Goal: Task Accomplishment & Management: Complete application form

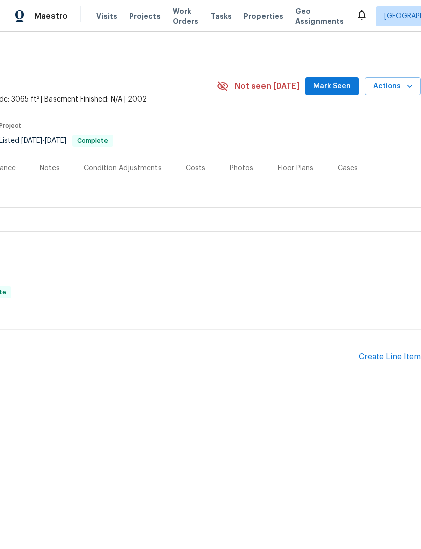
scroll to position [0, 149]
click at [395, 355] on div "Create Line Item" at bounding box center [390, 357] width 62 height 10
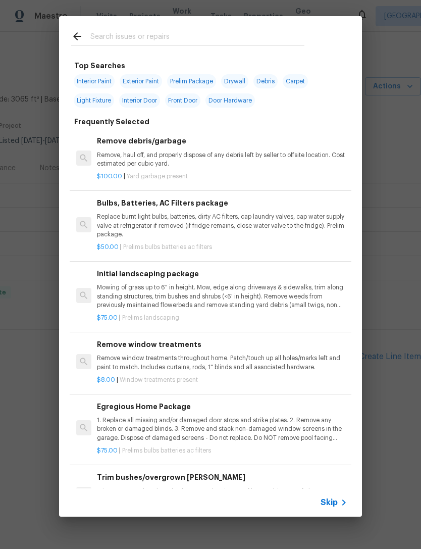
click at [304, 34] on input "text" at bounding box center [197, 37] width 214 height 15
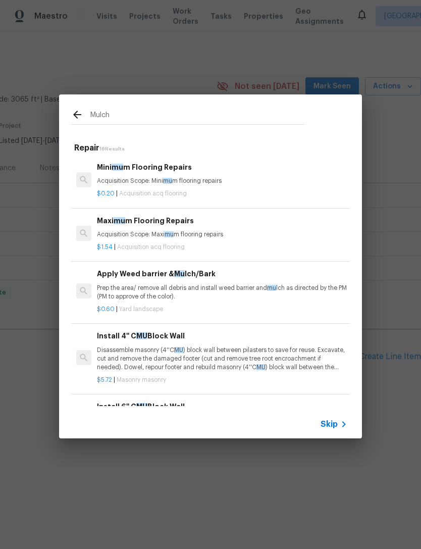
type input "Mulch"
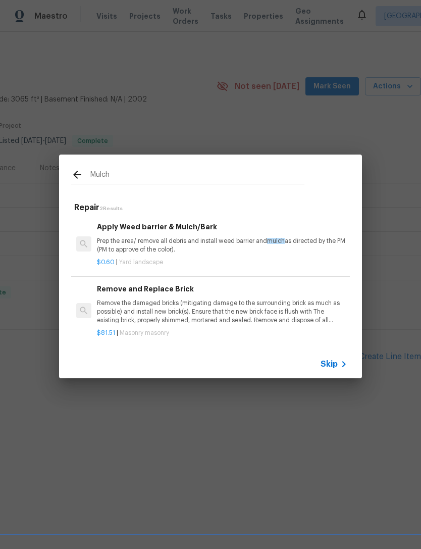
click at [260, 245] on p "Prep the area/ remove all debris and install weed barrier and mulch as directed…" at bounding box center [222, 245] width 251 height 17
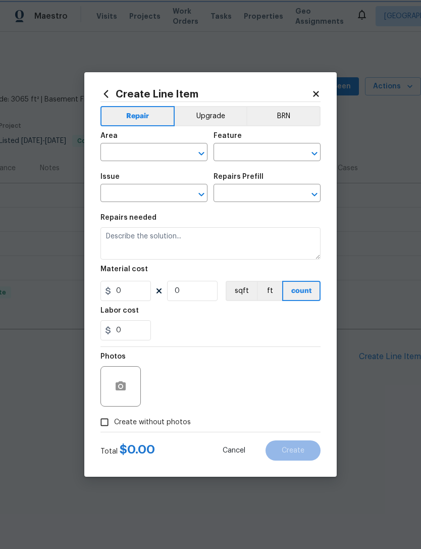
type input "Landscaping"
type input "Apply Weed barrier & Mulch/Bark $0.60"
type textarea "Prep the area/ remove all debris and install weed barrier and mulch as directed…"
type input "0.6"
type input "1"
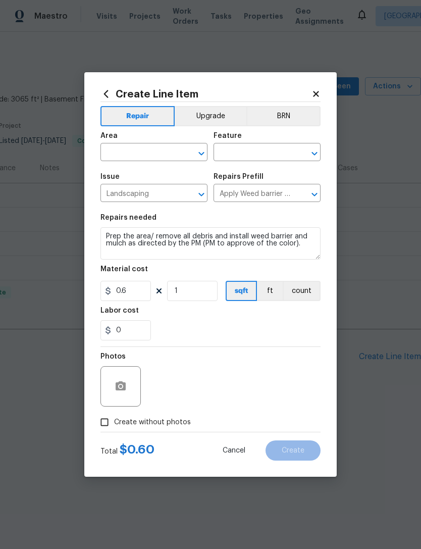
click at [166, 154] on input "text" at bounding box center [140, 153] width 79 height 16
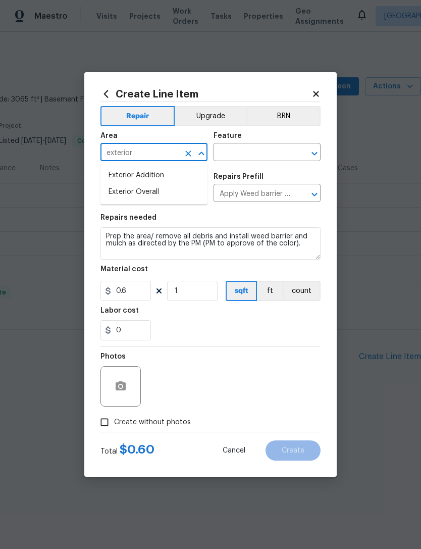
click at [188, 192] on li "Exterior Overall" at bounding box center [154, 192] width 107 height 17
type input "Exterior Overall"
click at [263, 152] on input "text" at bounding box center [253, 153] width 79 height 16
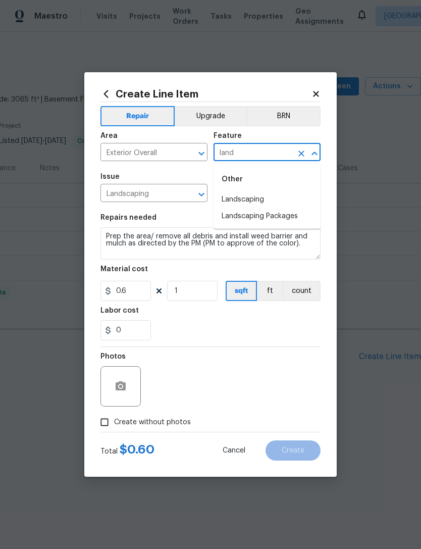
click at [297, 200] on li "Landscaping" at bounding box center [267, 199] width 107 height 17
type input "Landscaping"
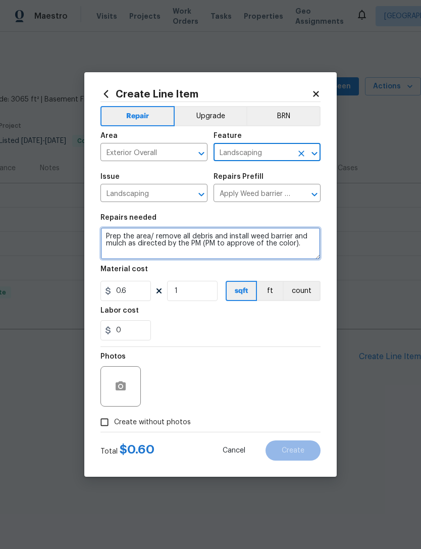
click at [308, 244] on textarea "Prep the area/ remove all debris and install weed barrier and mulch as directed…" at bounding box center [211, 243] width 220 height 32
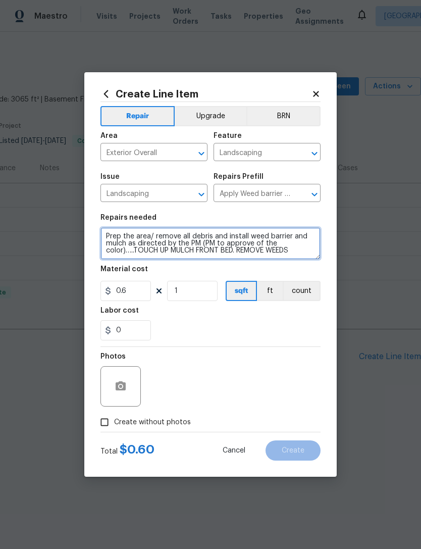
type textarea "Prep the area/ remove all debris and install weed barrier and mulch as directed…"
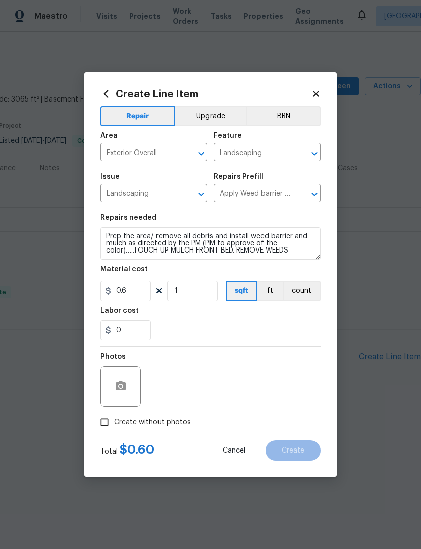
click at [306, 327] on div "0" at bounding box center [211, 330] width 220 height 20
click at [207, 295] on input "1" at bounding box center [192, 291] width 51 height 20
type input "450"
click at [312, 346] on section "Repairs needed Prep the area/ remove all debris and install weed barrier and mu…" at bounding box center [211, 277] width 220 height 138
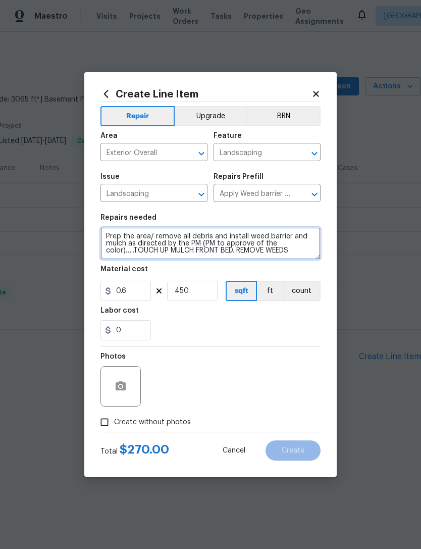
click at [312, 252] on textarea "Prep the area/ remove all debris and install weed barrier and mulch as directed…" at bounding box center [211, 243] width 220 height 32
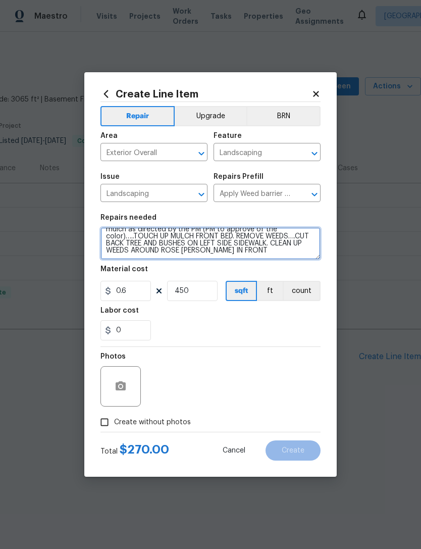
type textarea "Prep the area/ remove all debris and install weed barrier and mulch as directed…"
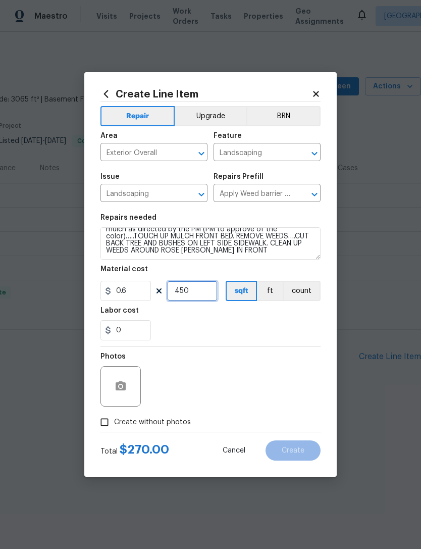
click at [203, 298] on input "450" at bounding box center [192, 291] width 51 height 20
type input "550"
click at [319, 332] on div "0" at bounding box center [211, 330] width 220 height 20
click at [127, 387] on button "button" at bounding box center [121, 386] width 24 height 24
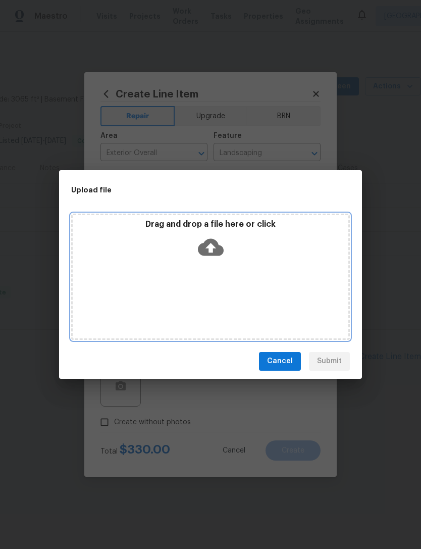
click at [321, 302] on div "Drag and drop a file here or click" at bounding box center [210, 277] width 279 height 126
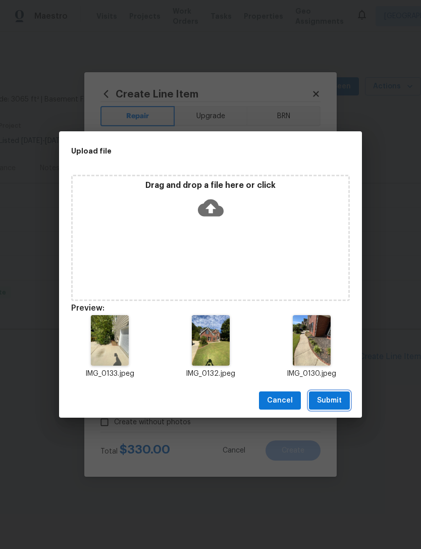
click at [335, 394] on span "Submit" at bounding box center [329, 400] width 25 height 13
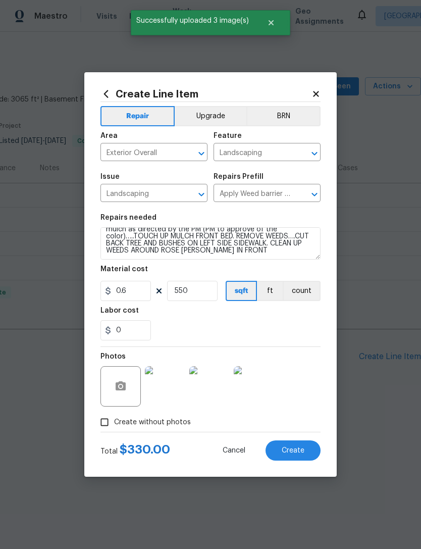
click at [299, 446] on button "Create" at bounding box center [293, 450] width 55 height 20
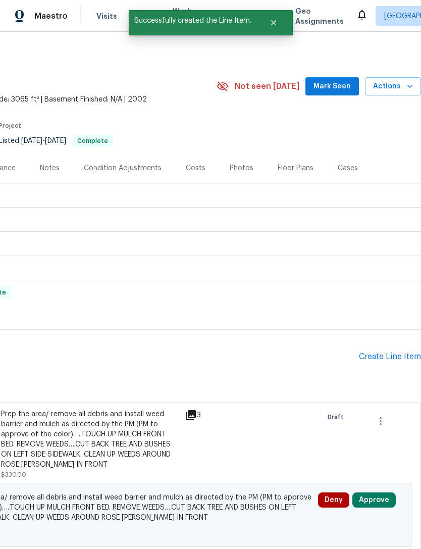
click at [393, 355] on div "Create Line Item" at bounding box center [390, 357] width 62 height 10
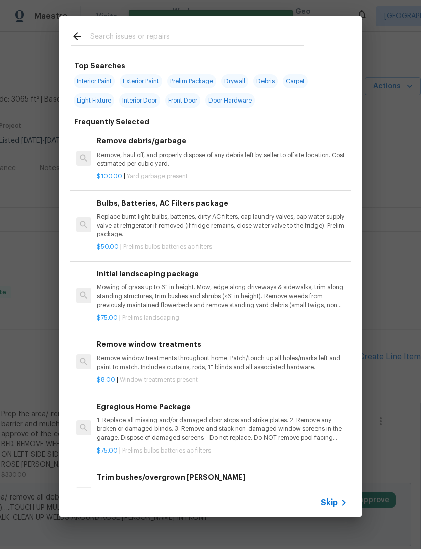
click at [302, 40] on input "text" at bounding box center [197, 37] width 214 height 15
type input "Pressure wash"
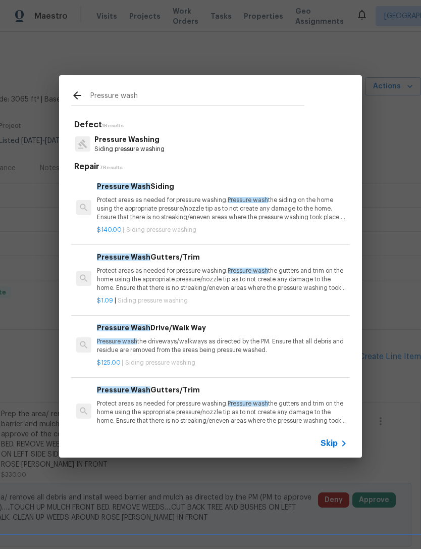
click at [324, 199] on p "Protect areas as needed for pressure washing. Pressure wash the siding on the h…" at bounding box center [222, 209] width 251 height 26
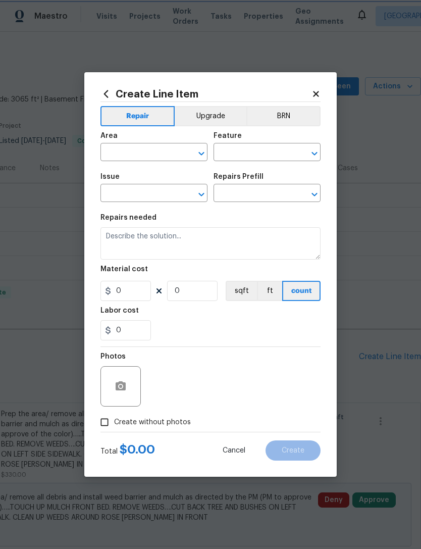
type input "Siding"
type input "Pressure Washing"
type input "Pressure Wash Siding $140.00"
type textarea "Protect areas as needed for pressure washing. Pressure wash the siding on the h…"
type input "140"
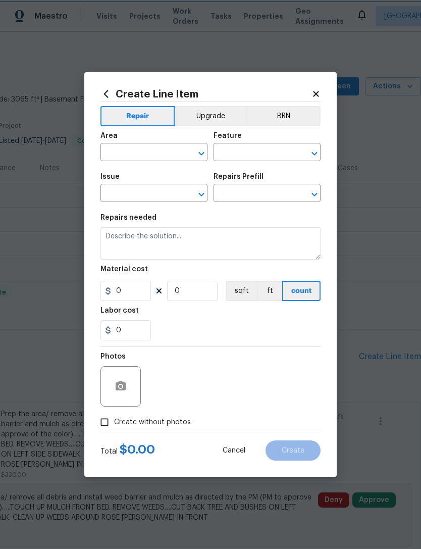
type input "1"
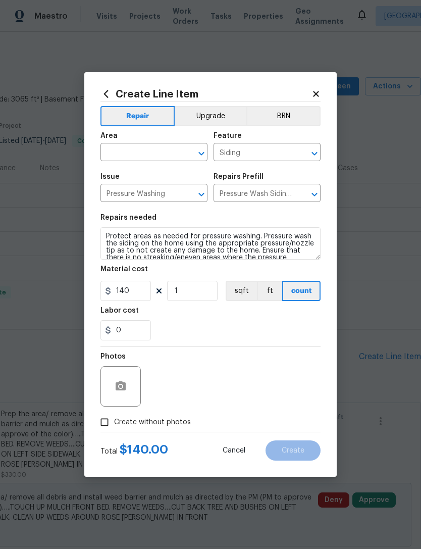
click at [154, 154] on input "text" at bounding box center [140, 153] width 79 height 16
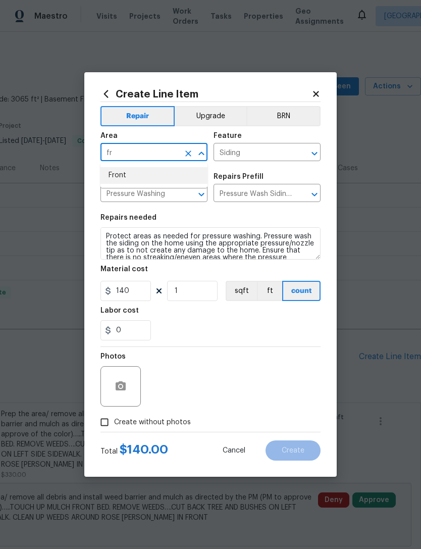
click at [180, 174] on li "Front" at bounding box center [154, 175] width 107 height 17
type input "Front"
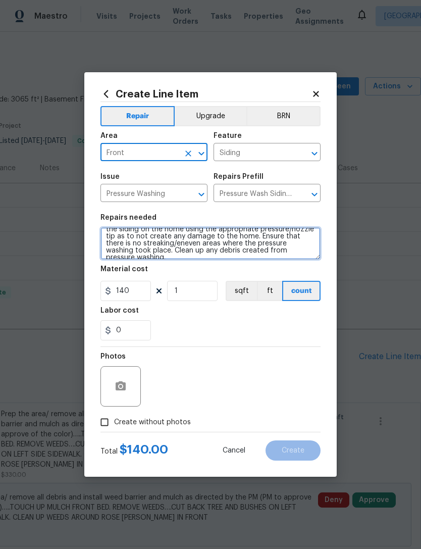
click at [305, 251] on textarea "Protect areas as needed for pressure washing. Pressure wash the siding on the h…" at bounding box center [211, 243] width 220 height 32
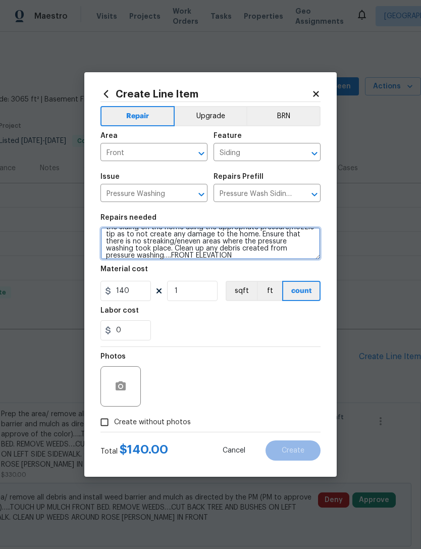
type textarea "Protect areas as needed for pressure washing. Pressure wash the siding on the h…"
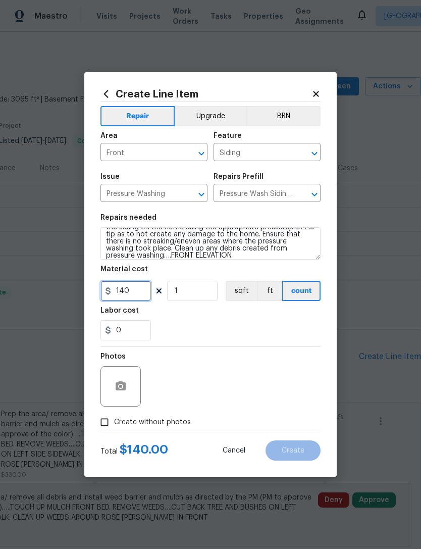
click at [138, 295] on input "140" at bounding box center [126, 291] width 51 height 20
type input "150"
click at [322, 338] on div "Create Line Item Repair Upgrade BRN Area Front ​ Feature Siding ​ Issue Pressur…" at bounding box center [210, 274] width 253 height 405
click at [321, 358] on div "Create Line Item Repair Upgrade BRN Area Front ​ Feature Siding ​ Issue Pressur…" at bounding box center [210, 274] width 253 height 405
click at [112, 426] on input "Create without photos" at bounding box center [104, 422] width 19 height 19
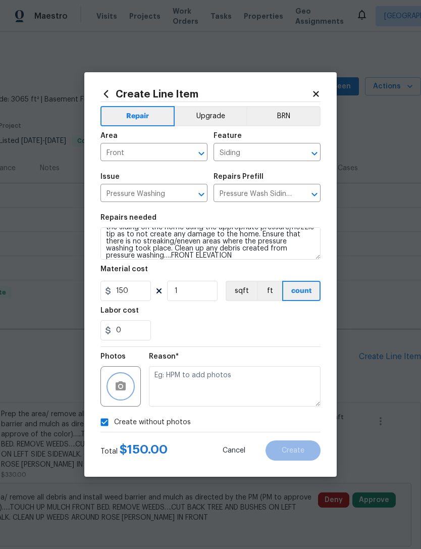
click at [112, 387] on button "button" at bounding box center [121, 386] width 24 height 24
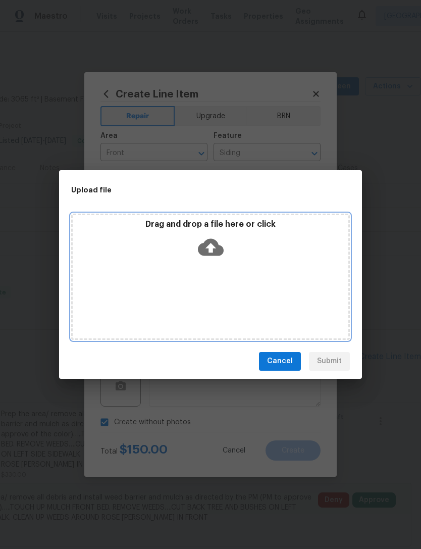
click at [286, 271] on div "Drag and drop a file here or click" at bounding box center [210, 277] width 279 height 126
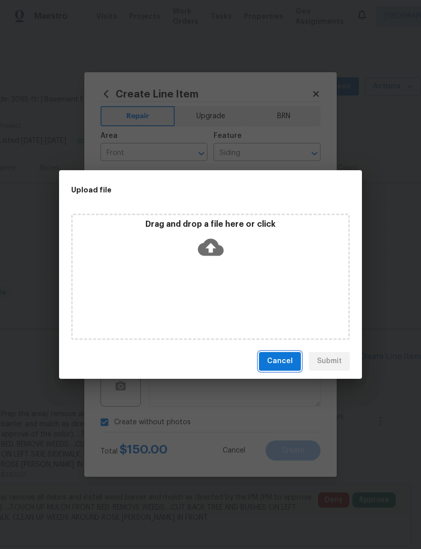
click at [286, 360] on span "Cancel" at bounding box center [280, 361] width 26 height 13
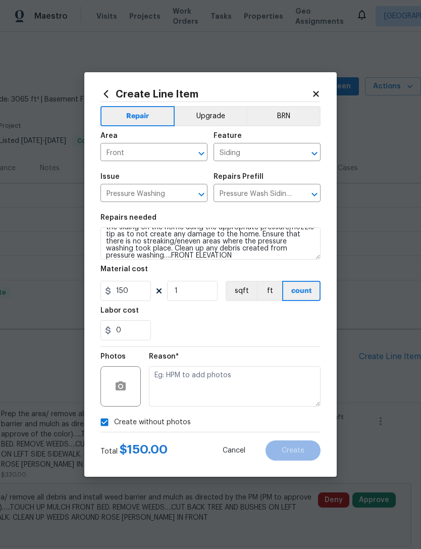
click at [108, 424] on input "Create without photos" at bounding box center [104, 422] width 19 height 19
checkbox input "false"
click at [116, 389] on icon "button" at bounding box center [121, 385] width 10 height 9
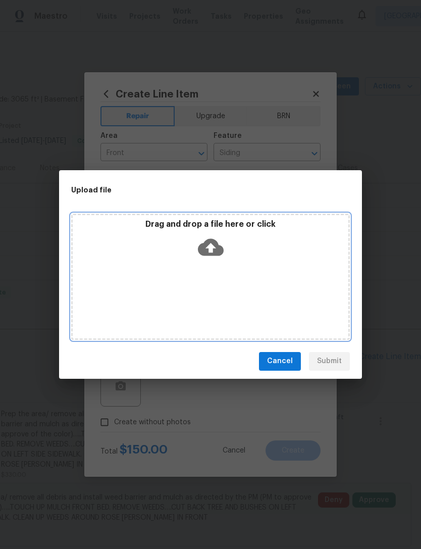
click at [303, 292] on div "Drag and drop a file here or click" at bounding box center [210, 277] width 279 height 126
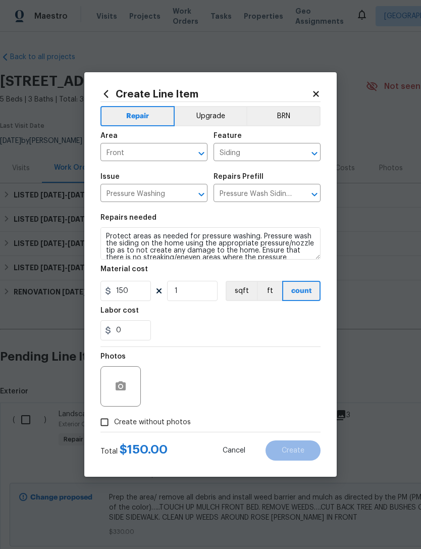
scroll to position [16, 0]
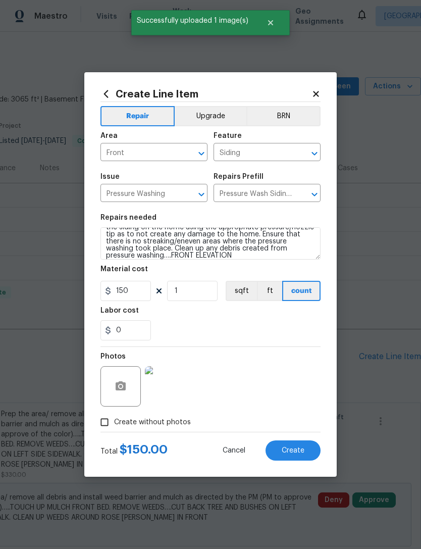
click at [306, 453] on button "Create" at bounding box center [293, 450] width 55 height 20
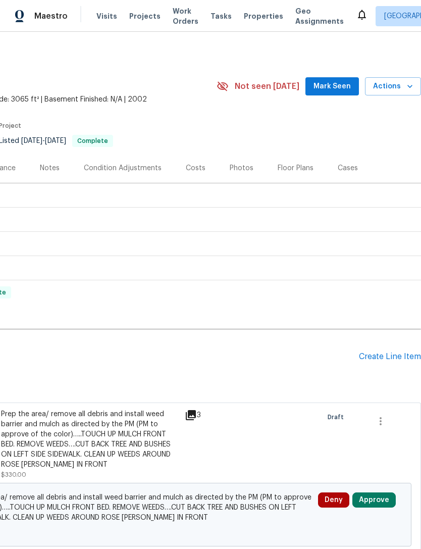
click at [392, 357] on div "Create Line Item" at bounding box center [390, 357] width 62 height 10
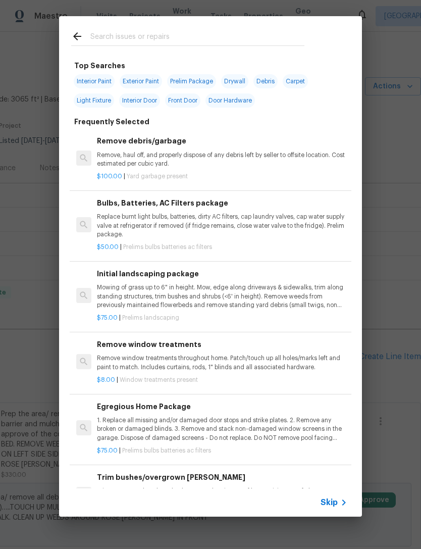
click at [299, 32] on input "text" at bounding box center [197, 37] width 214 height 15
click at [188, 97] on span "Front Door" at bounding box center [182, 100] width 35 height 14
type input "Front Door"
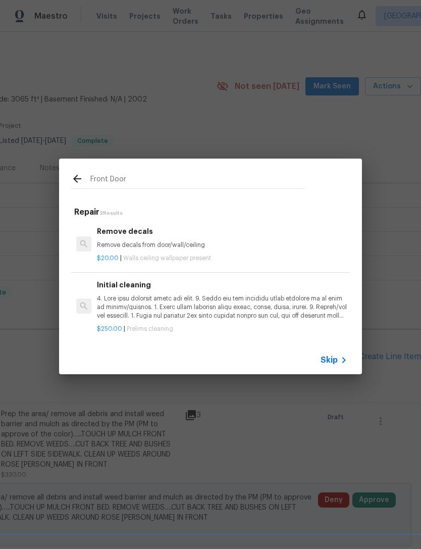
click at [76, 179] on icon at bounding box center [77, 179] width 8 height 8
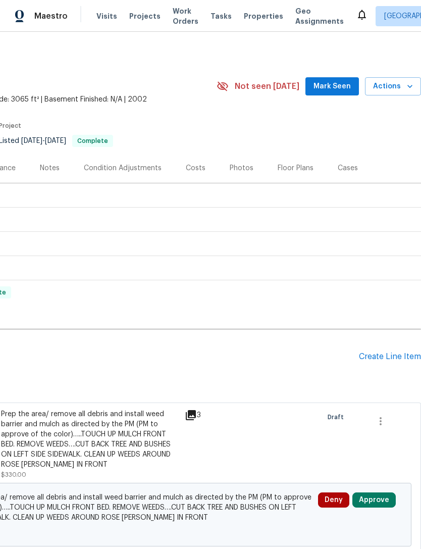
click at [388, 357] on div "Create Line Item" at bounding box center [390, 357] width 62 height 10
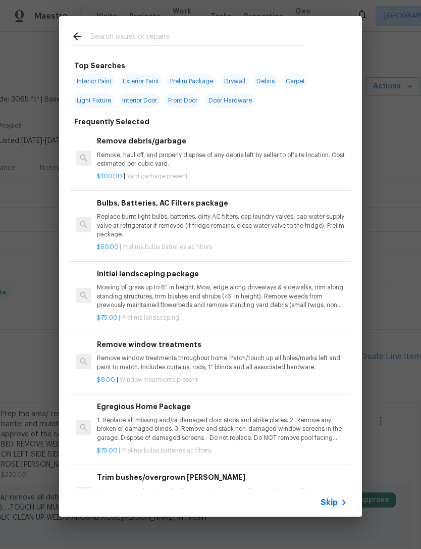
click at [248, 105] on span "Door Hardware" at bounding box center [230, 100] width 49 height 14
type input "Door Hardware"
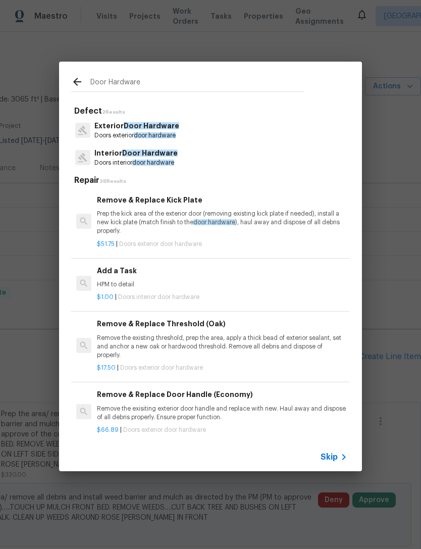
click at [283, 130] on div "Exterior Door Hardware Doors exterior door hardware" at bounding box center [210, 130] width 279 height 27
click at [253, 134] on div "Exterior Door Hardware Doors exterior door hardware" at bounding box center [210, 130] width 279 height 27
click at [149, 129] on span "Door Hardware" at bounding box center [152, 125] width 56 height 7
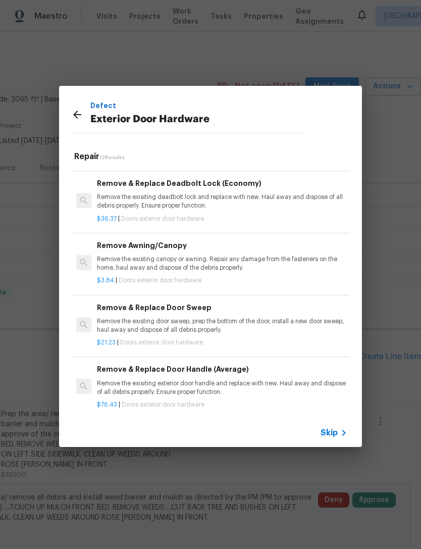
scroll to position [497, 0]
click at [286, 373] on div "Remove & Replace Door Handle (Average) Remove the exisiting exterior door handl…" at bounding box center [222, 380] width 251 height 33
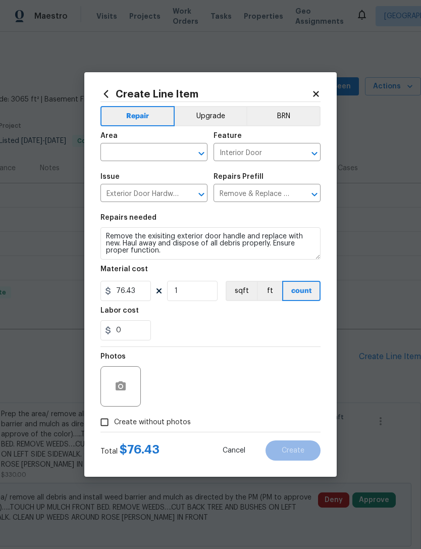
click at [174, 151] on input "text" at bounding box center [140, 153] width 79 height 16
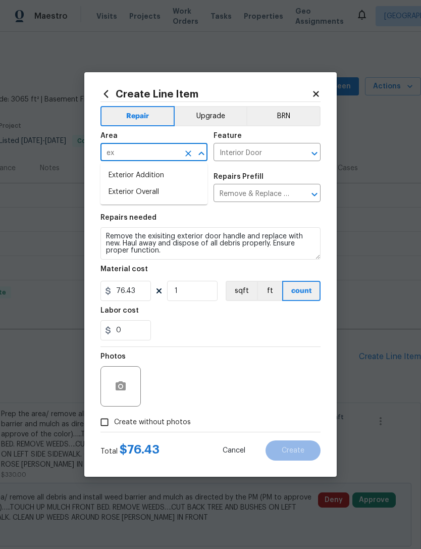
click at [201, 192] on li "Exterior Overall" at bounding box center [154, 192] width 107 height 17
type input "Exterior Overall"
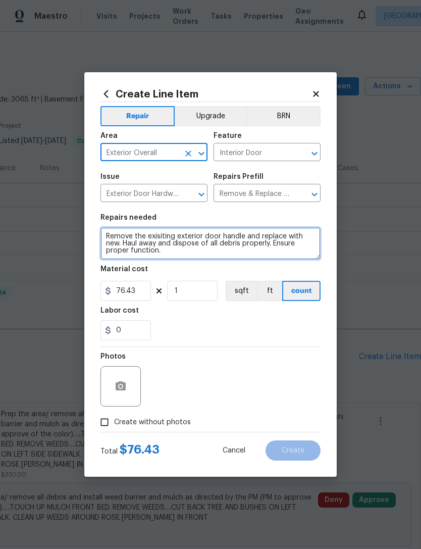
click at [297, 254] on textarea "Remove the exisiting exterior door handle and replace with new. Haul away and d…" at bounding box center [211, 243] width 220 height 32
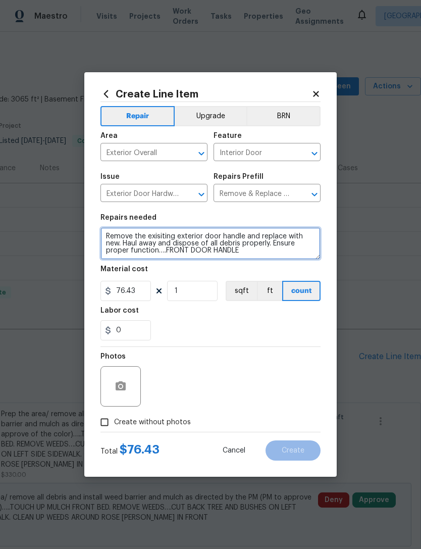
type textarea "Remove the exisiting exterior door handle and replace with new. Haul away and d…"
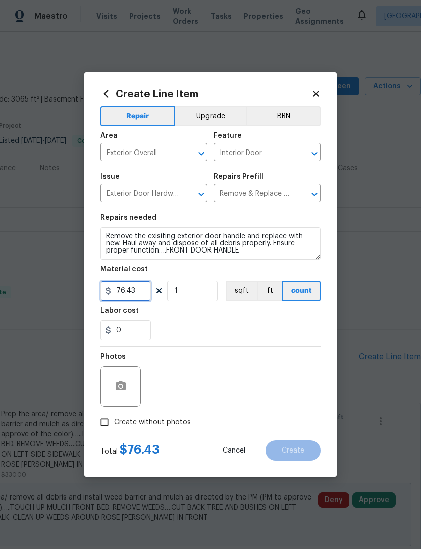
click at [136, 292] on input "76.43" at bounding box center [126, 291] width 51 height 20
type input "200"
click at [306, 320] on div "Labor cost" at bounding box center [211, 313] width 220 height 13
click at [129, 384] on button "button" at bounding box center [121, 386] width 24 height 24
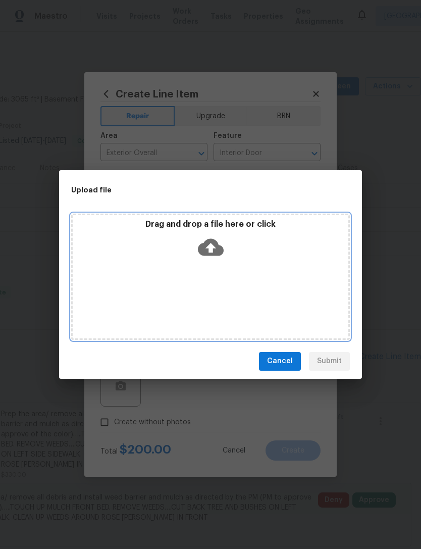
click at [316, 311] on div "Drag and drop a file here or click" at bounding box center [210, 277] width 279 height 126
click at [261, 259] on div "Drag and drop a file here or click" at bounding box center [211, 240] width 276 height 43
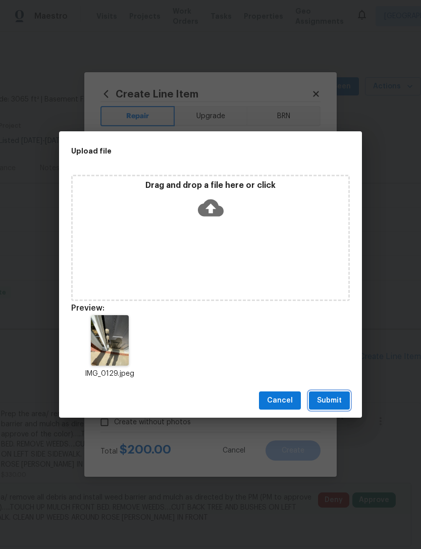
click at [338, 395] on span "Submit" at bounding box center [329, 400] width 25 height 13
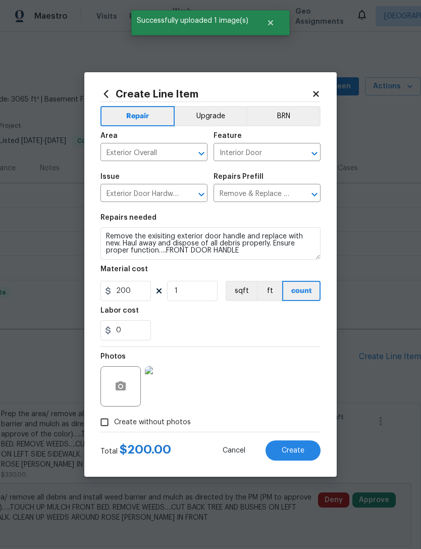
click at [311, 449] on button "Create" at bounding box center [293, 450] width 55 height 20
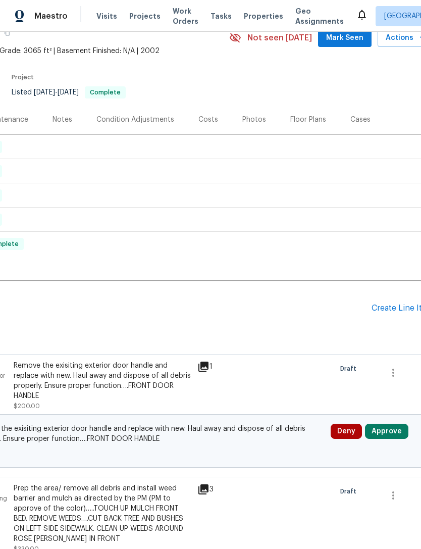
scroll to position [36, 141]
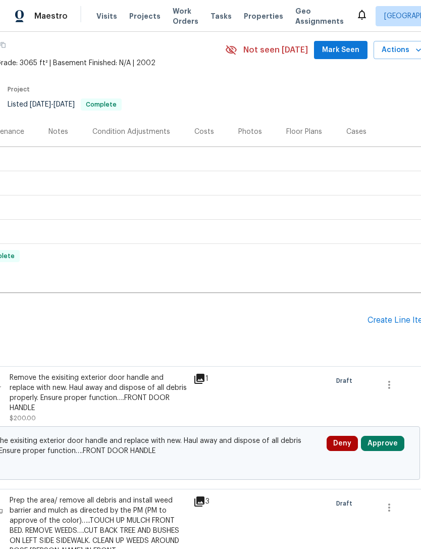
click at [392, 319] on div "Create Line Item" at bounding box center [399, 321] width 62 height 10
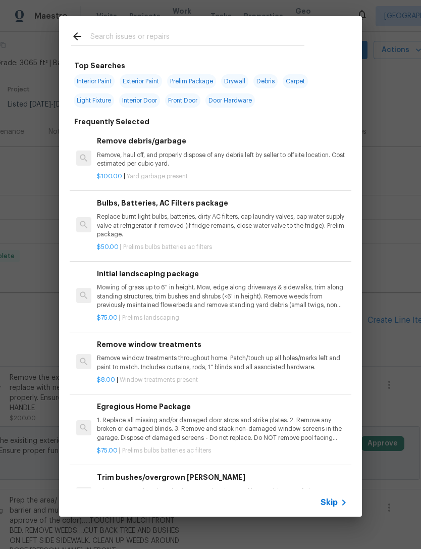
click at [298, 30] on input "text" at bounding box center [197, 37] width 214 height 15
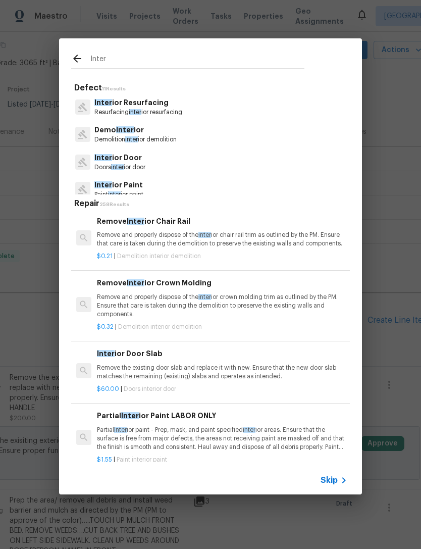
scroll to position [14, -1]
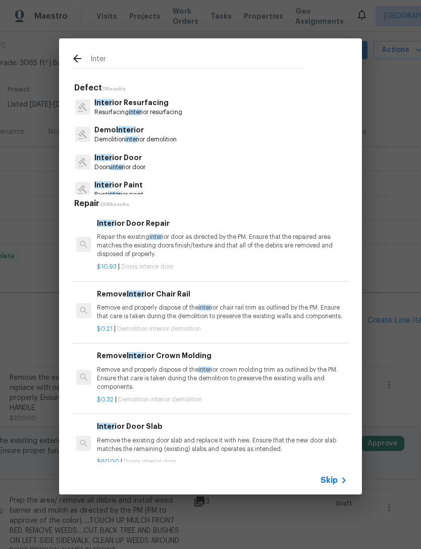
click at [292, 61] on input "Inter" at bounding box center [197, 60] width 214 height 15
type input "I"
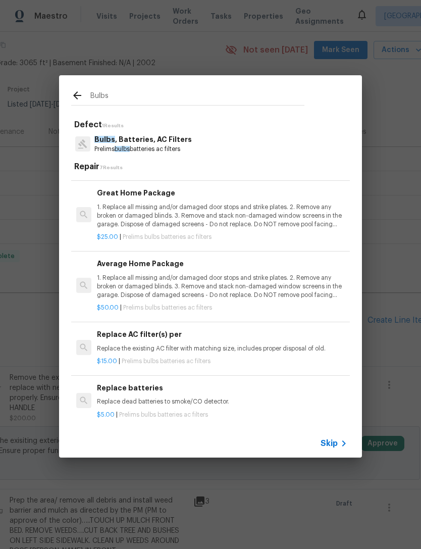
scroll to position [151, -1]
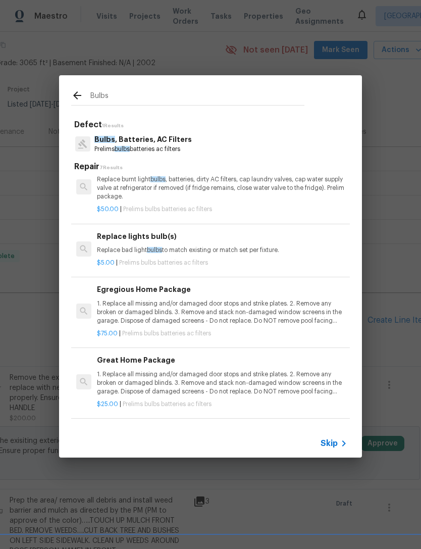
click at [295, 87] on div "Bulbs" at bounding box center [188, 95] width 258 height 40
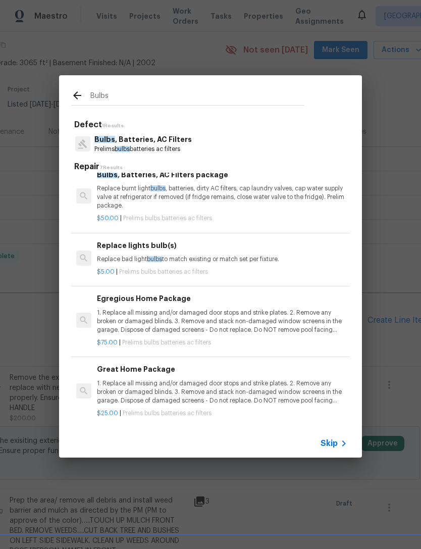
click at [295, 87] on div "Bulbs" at bounding box center [188, 95] width 258 height 40
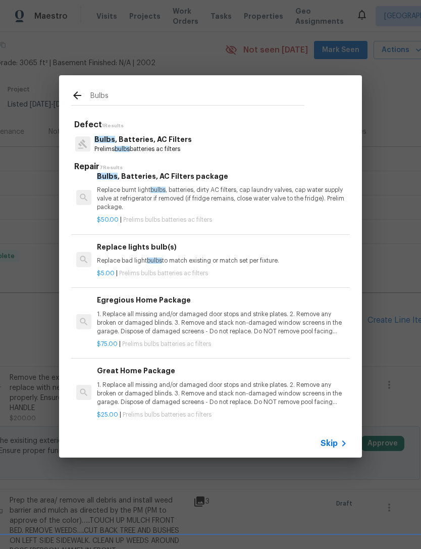
click at [181, 85] on div "Bulbs" at bounding box center [188, 95] width 258 height 40
click at [129, 91] on input "Bulbs" at bounding box center [197, 97] width 214 height 15
click at [165, 93] on input "Bulbs" at bounding box center [197, 97] width 214 height 15
type input "B"
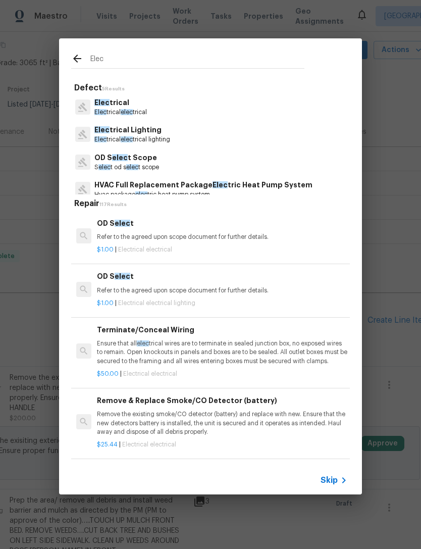
type input "Elec"
click at [284, 113] on div "Elec trical Elec trical elec trical" at bounding box center [210, 106] width 279 height 27
click at [288, 111] on div "Elec trical Elec trical elec trical" at bounding box center [210, 106] width 279 height 27
click at [214, 107] on div "Elec trical Elec trical elec trical" at bounding box center [210, 106] width 279 height 27
click at [134, 103] on p "Elec trical" at bounding box center [120, 102] width 53 height 11
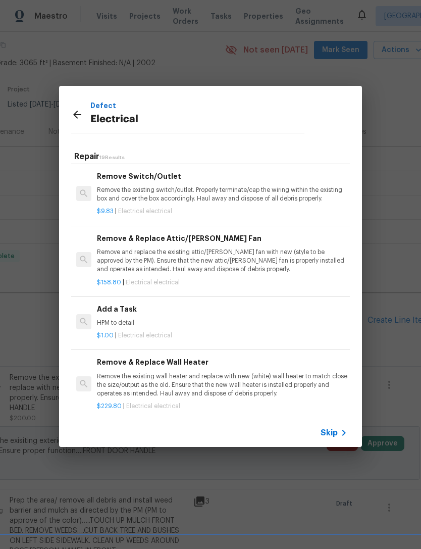
scroll to position [711, 0]
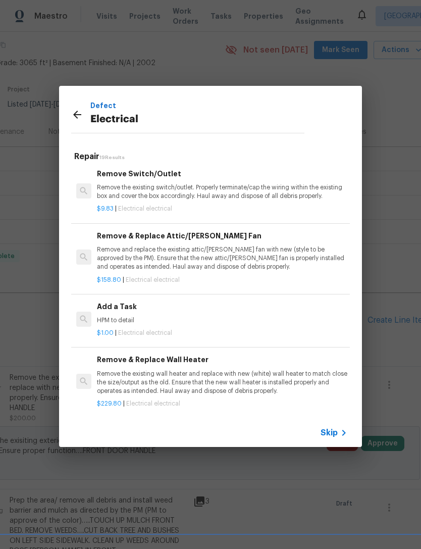
click at [304, 317] on p "HPM to detail" at bounding box center [222, 320] width 251 height 9
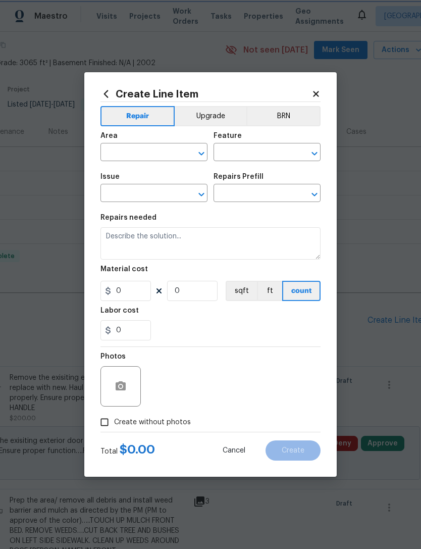
type input "Electrical"
type input "Add a Task $1.00"
type textarea "HPM to detail"
type input "1"
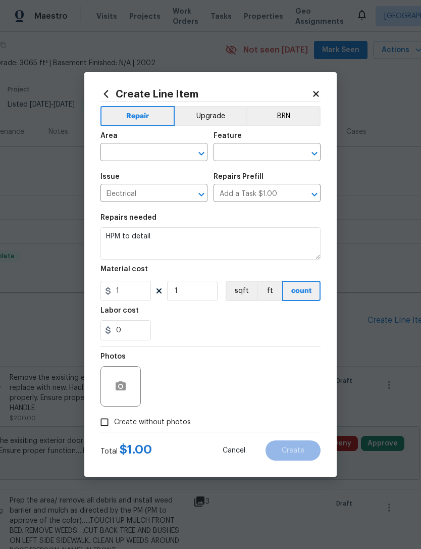
click at [164, 150] on input "text" at bounding box center [140, 153] width 79 height 16
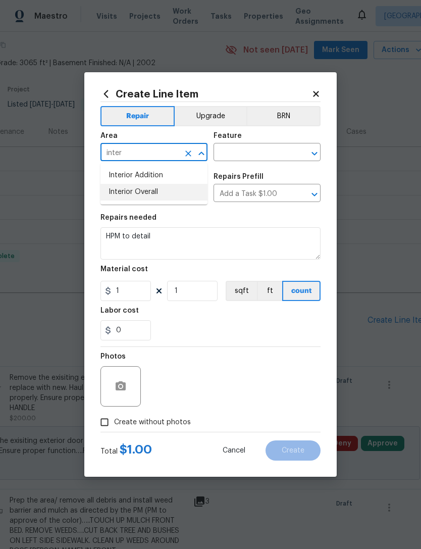
click at [193, 194] on li "Interior Overall" at bounding box center [154, 192] width 107 height 17
type input "Interior Overall"
click at [274, 151] on input "text" at bounding box center [253, 153] width 79 height 16
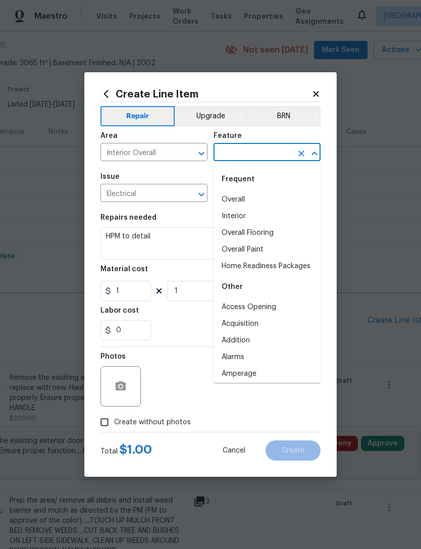
click at [301, 219] on li "Interior" at bounding box center [267, 216] width 107 height 17
type input "Interior"
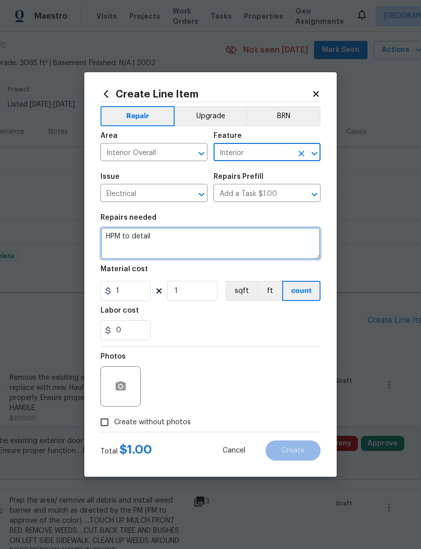
click at [189, 234] on textarea "HPM to detail" at bounding box center [211, 243] width 220 height 32
type textarea "H"
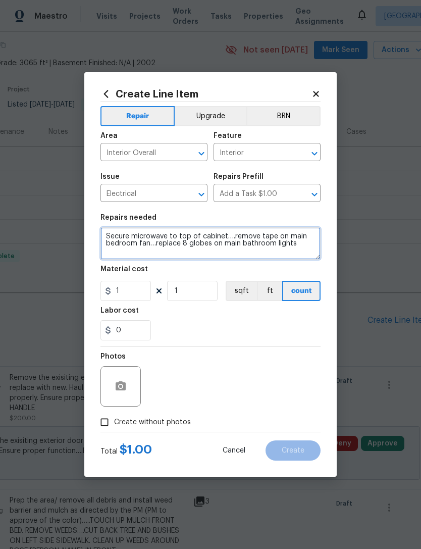
type textarea "Secure microwave to top of cabinet….remove tape on main bedroom fan…replace 8 g…"
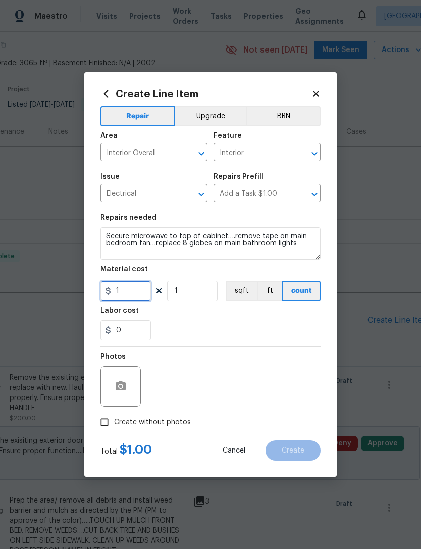
click at [143, 290] on input "1" at bounding box center [126, 291] width 51 height 20
type input "200"
click at [309, 331] on div "0" at bounding box center [211, 330] width 220 height 20
click at [132, 382] on button "button" at bounding box center [121, 386] width 24 height 24
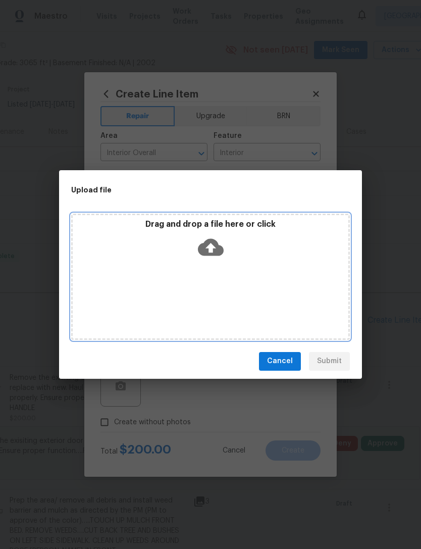
click at [288, 286] on div "Drag and drop a file here or click" at bounding box center [210, 277] width 279 height 126
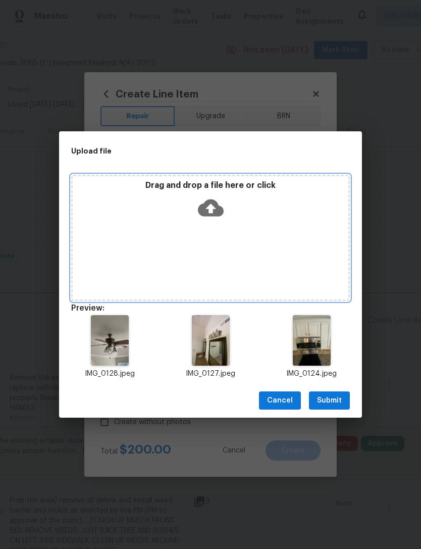
click at [301, 253] on div "Drag and drop a file here or click" at bounding box center [210, 238] width 279 height 126
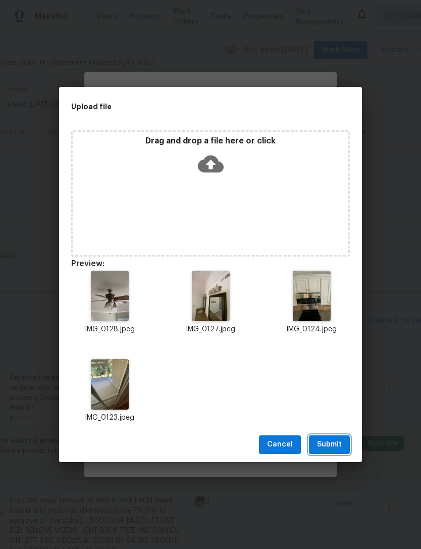
click at [336, 448] on span "Submit" at bounding box center [329, 444] width 25 height 13
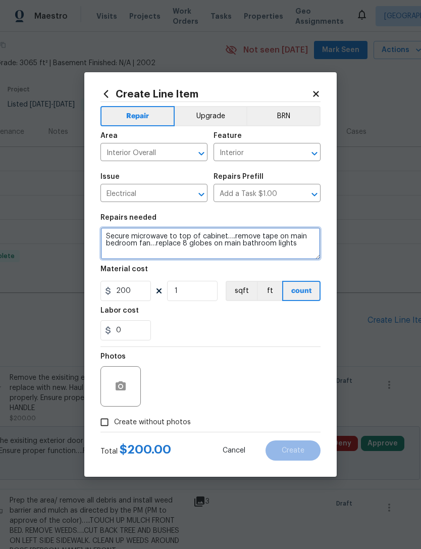
click at [303, 247] on textarea "Secure microwave to top of cabinet….remove tape on main bedroom fan…replace 8 g…" at bounding box center [211, 243] width 220 height 32
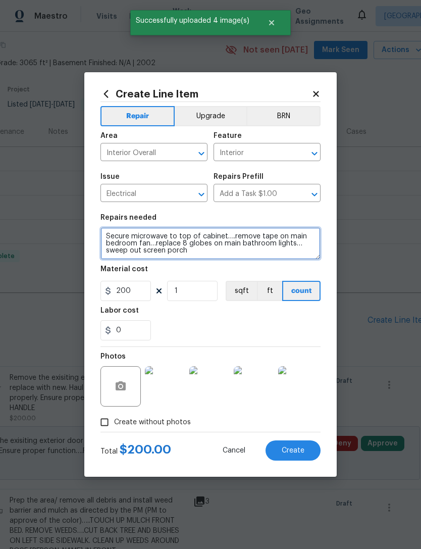
type textarea "Secure microwave to top of cabinet….remove tape on main bedroom fan…replace 8 g…"
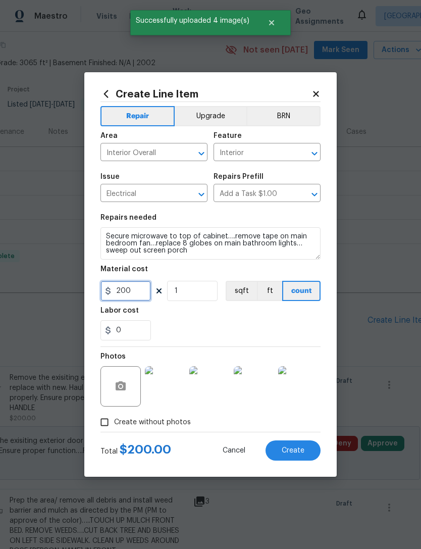
click at [139, 291] on input "200" at bounding box center [126, 291] width 51 height 20
type input "225"
click at [312, 329] on div "0" at bounding box center [211, 330] width 220 height 20
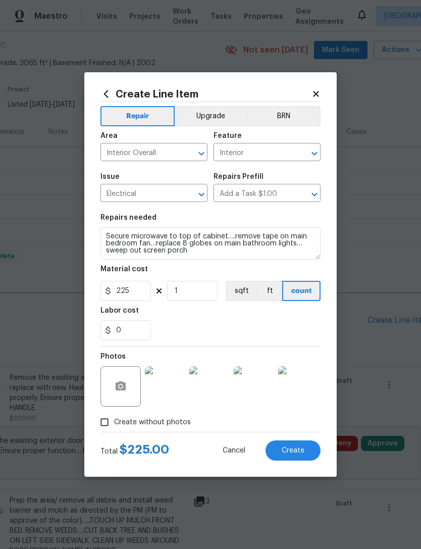
click at [323, 352] on div "Create Line Item Repair Upgrade BRN Area Interior Overall ​ Feature Interior ​ …" at bounding box center [210, 274] width 253 height 405
click at [301, 447] on span "Create" at bounding box center [293, 451] width 23 height 8
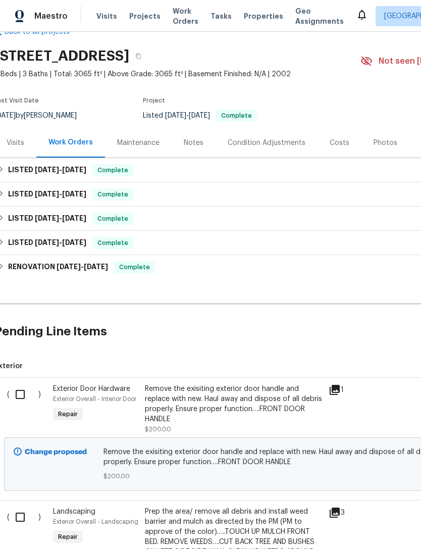
scroll to position [24, 6]
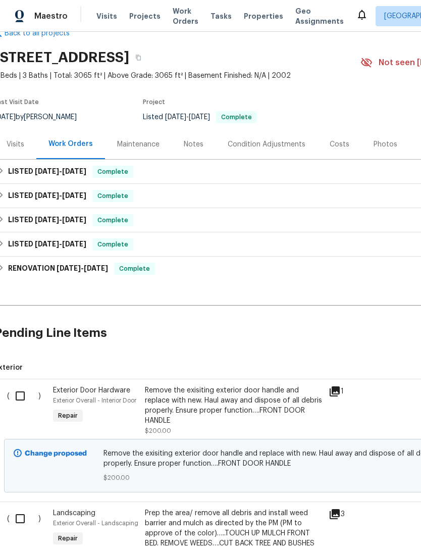
click at [141, 147] on div "Maintenance" at bounding box center [138, 144] width 42 height 10
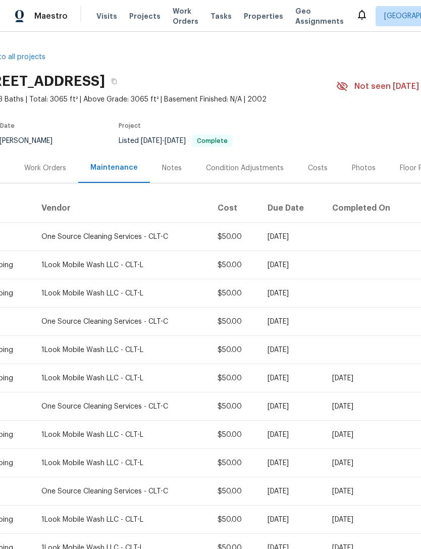
scroll to position [0, 29]
click at [52, 173] on div "Work Orders" at bounding box center [46, 168] width 42 height 10
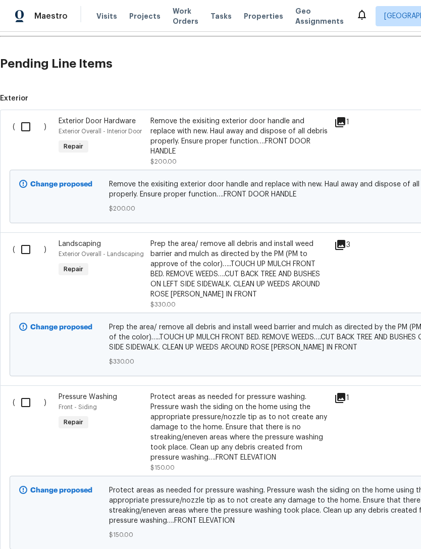
scroll to position [293, 0]
click at [28, 250] on input "checkbox" at bounding box center [29, 249] width 29 height 21
checkbox input "true"
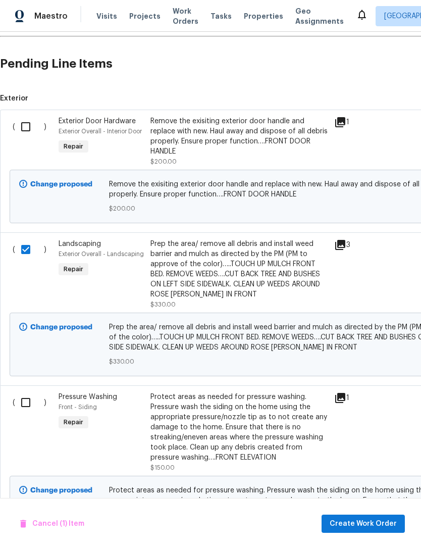
click at [33, 405] on input "checkbox" at bounding box center [29, 402] width 29 height 21
checkbox input "true"
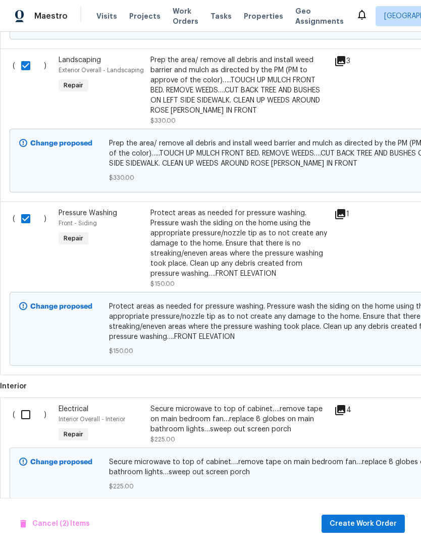
scroll to position [476, 0]
click at [373, 518] on span "Create Work Order" at bounding box center [363, 524] width 67 height 13
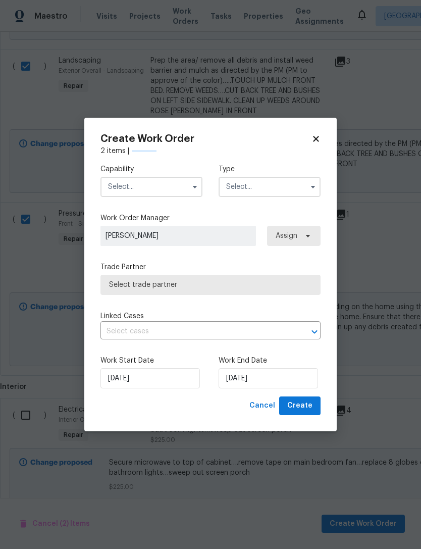
checkbox input "false"
click at [170, 178] on input "text" at bounding box center [152, 187] width 102 height 20
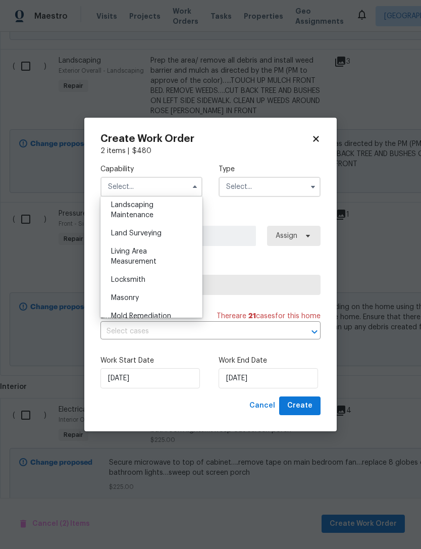
scroll to position [656, 0]
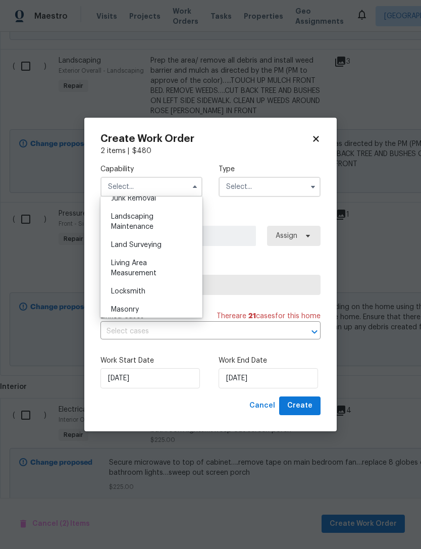
click at [178, 219] on div "Landscaping Maintenance" at bounding box center [151, 222] width 97 height 28
type input "Landscaping Maintenance"
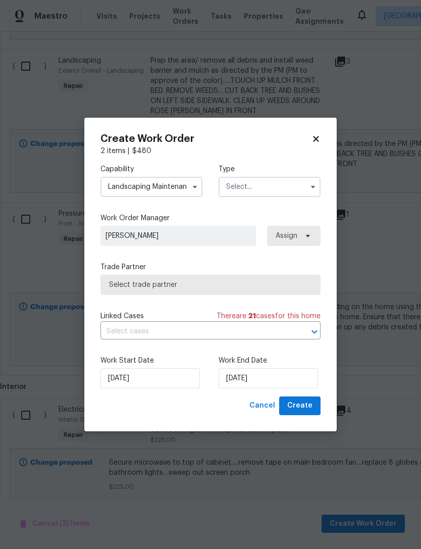
click at [268, 180] on input "text" at bounding box center [270, 187] width 102 height 20
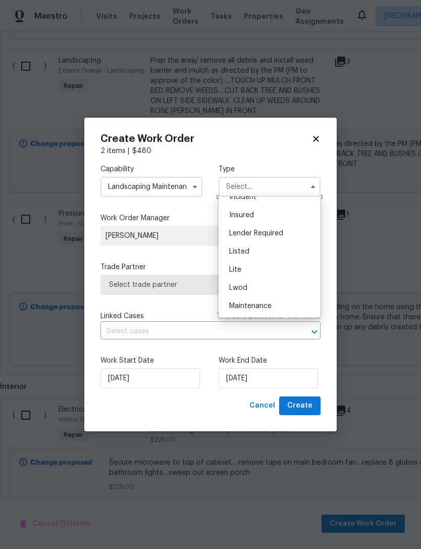
scroll to position [66, 0]
click at [291, 254] on div "Listed" at bounding box center [269, 251] width 97 height 18
type input "Listed"
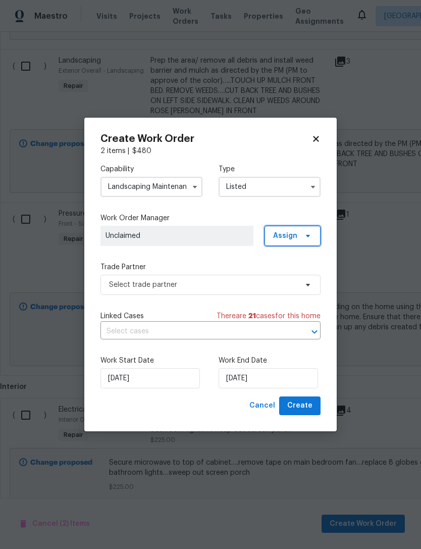
click at [312, 232] on icon at bounding box center [308, 236] width 8 height 8
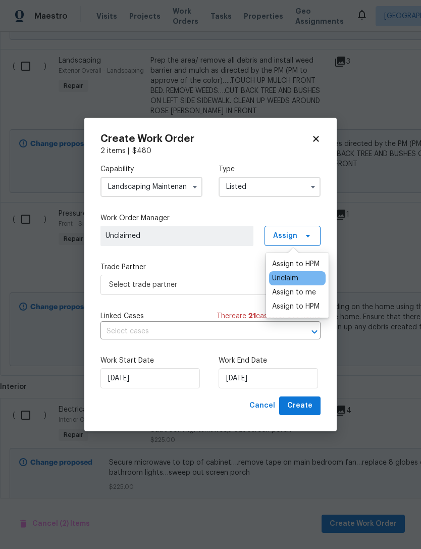
click at [312, 263] on div "Assign to HPM" at bounding box center [295, 264] width 47 height 10
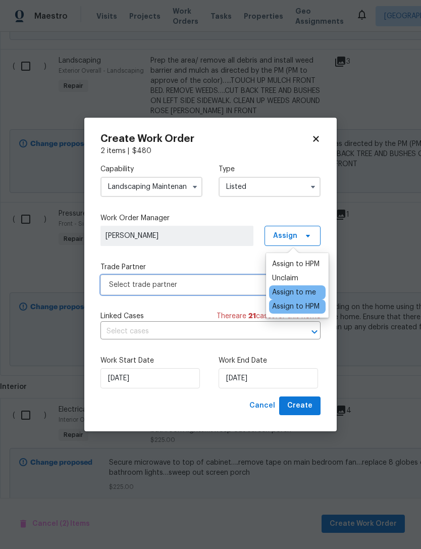
click at [232, 284] on span "Select trade partner" at bounding box center [203, 285] width 188 height 10
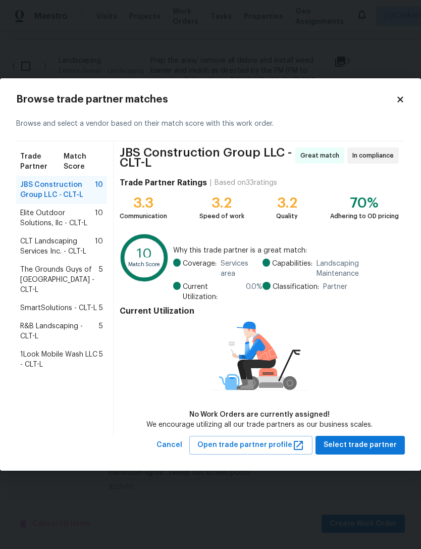
click at [97, 349] on span "1Look Mobile Wash LLC - CLT-L" at bounding box center [59, 359] width 79 height 20
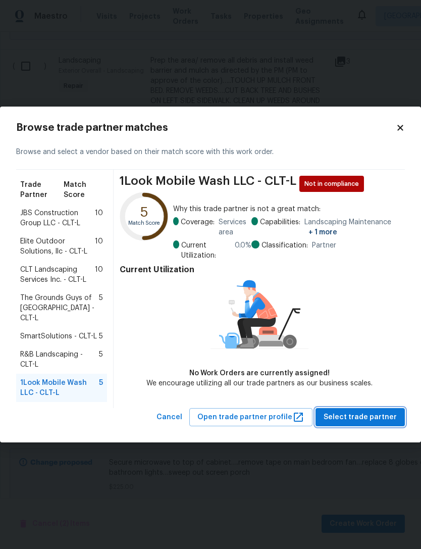
click at [375, 411] on span "Select trade partner" at bounding box center [360, 417] width 73 height 13
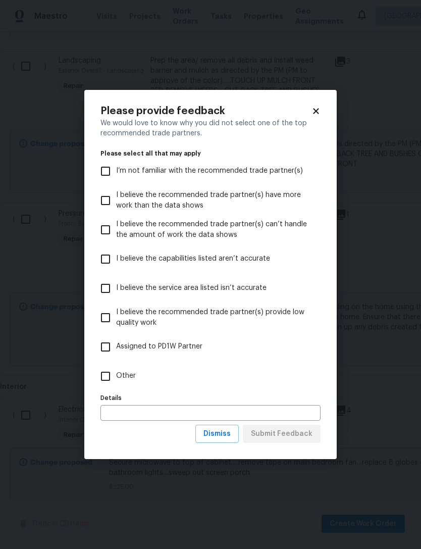
click at [111, 376] on input "Other" at bounding box center [105, 376] width 21 height 21
checkbox input "true"
click at [299, 431] on span "Submit Feedback" at bounding box center [282, 434] width 62 height 13
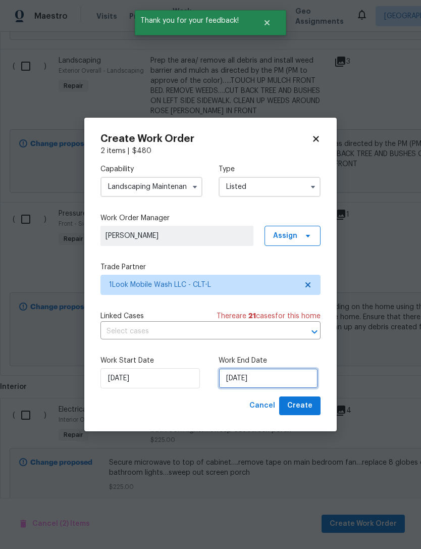
click at [296, 374] on input "[DATE]" at bounding box center [268, 378] width 99 height 20
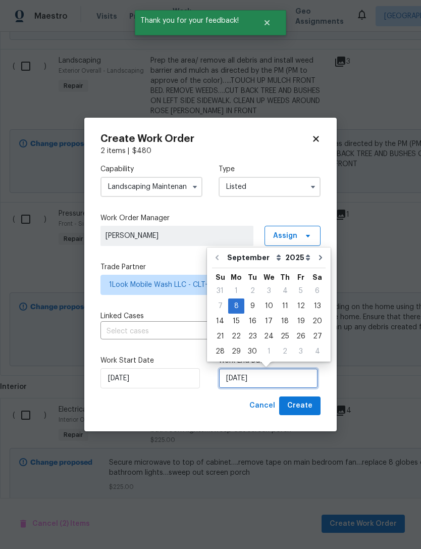
scroll to position [19, 0]
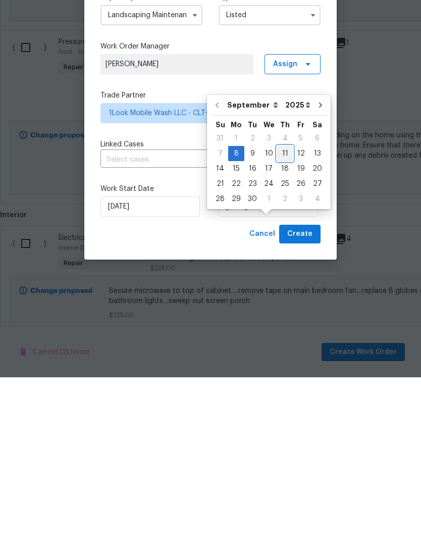
click at [282, 318] on div "11" at bounding box center [285, 325] width 16 height 14
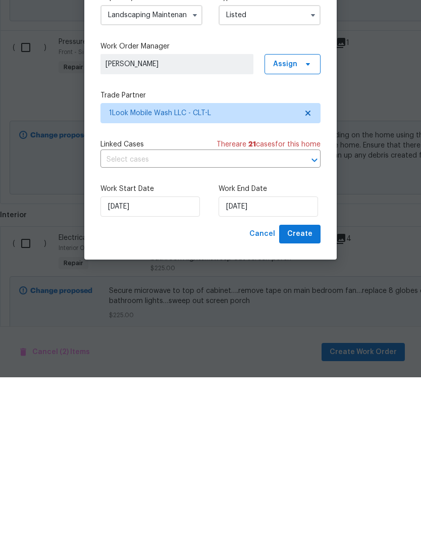
type input "[DATE]"
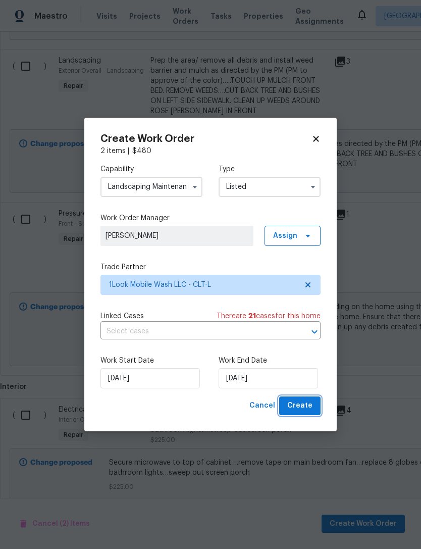
click at [310, 403] on span "Create" at bounding box center [299, 405] width 25 height 13
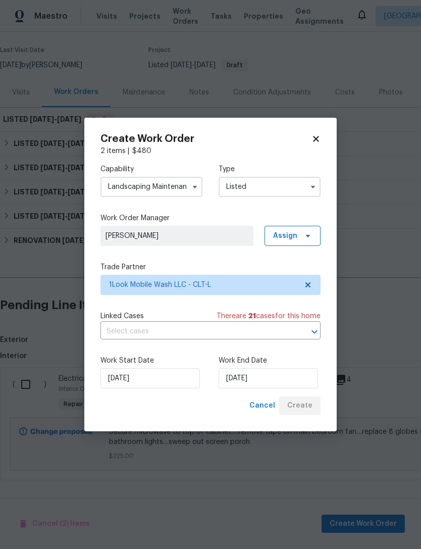
scroll to position [43, 0]
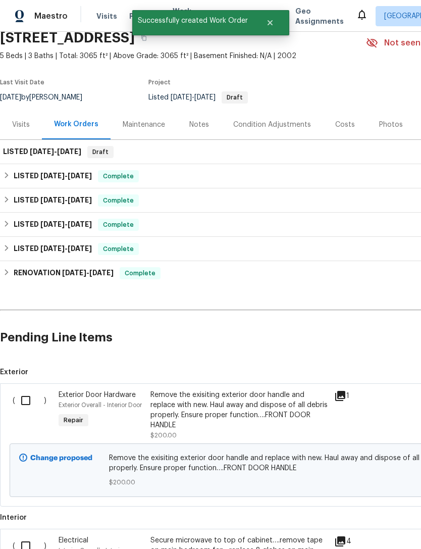
click at [33, 390] on input "checkbox" at bounding box center [29, 400] width 29 height 21
checkbox input "true"
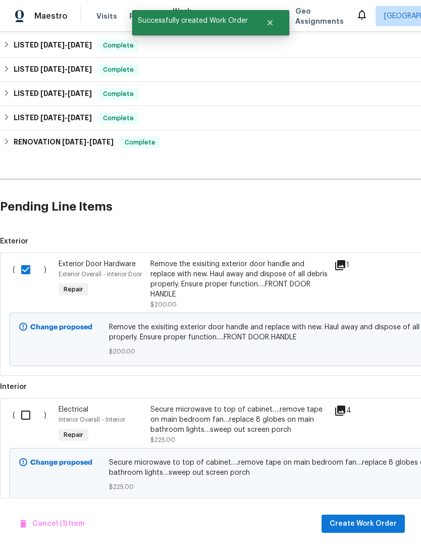
scroll to position [173, 0]
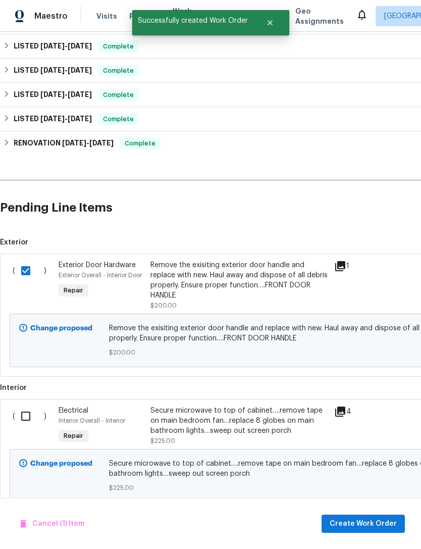
click at [30, 406] on input "checkbox" at bounding box center [29, 416] width 29 height 21
click at [358, 525] on span "Create Work Order" at bounding box center [363, 524] width 67 height 13
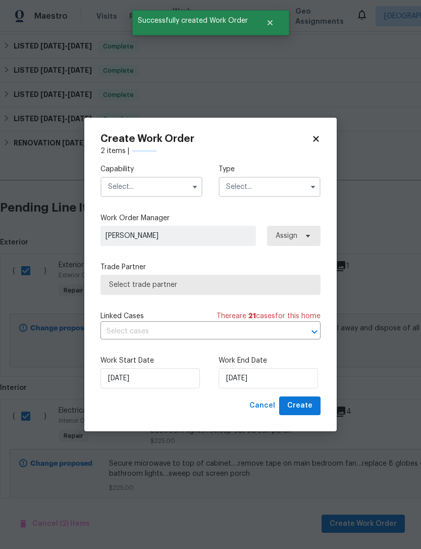
checkbox input "false"
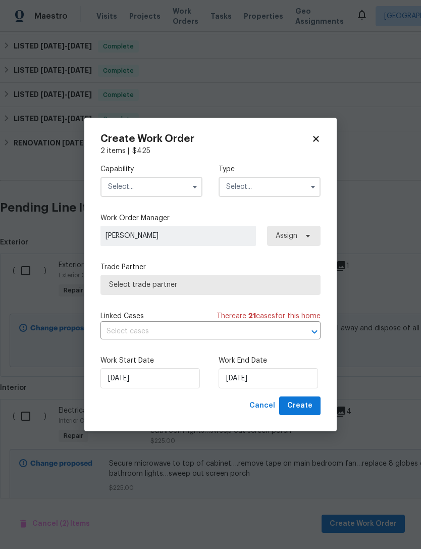
click at [173, 185] on input "text" at bounding box center [152, 187] width 102 height 20
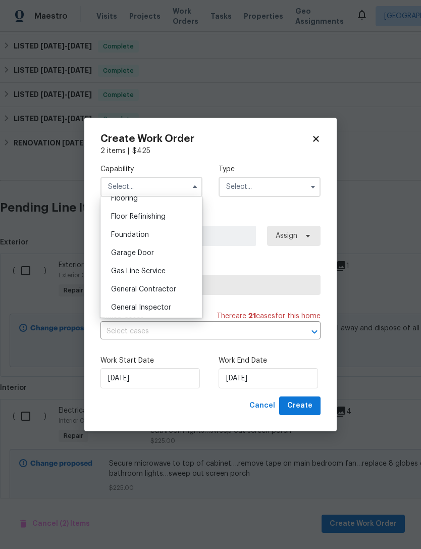
scroll to position [405, 0]
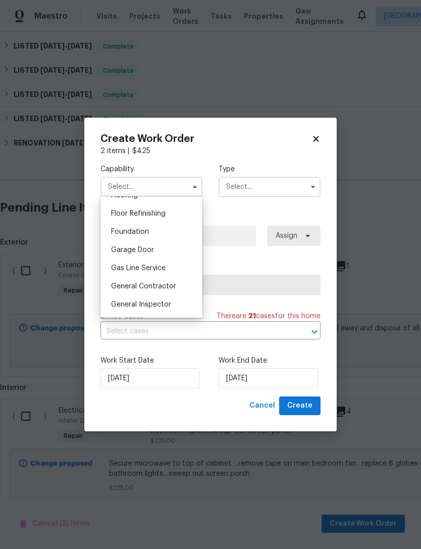
click at [178, 285] on div "General Contractor" at bounding box center [151, 286] width 97 height 18
type input "General Contractor"
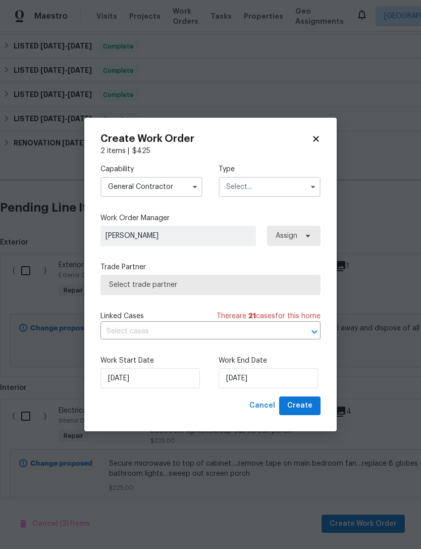
click at [271, 186] on input "text" at bounding box center [270, 187] width 102 height 20
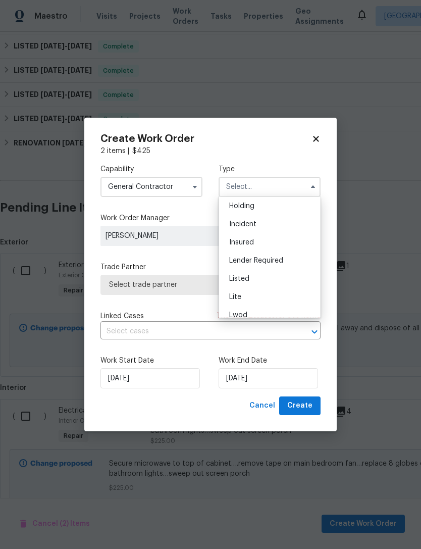
scroll to position [33, 0]
click at [288, 282] on div "Listed" at bounding box center [269, 284] width 97 height 18
type input "Listed"
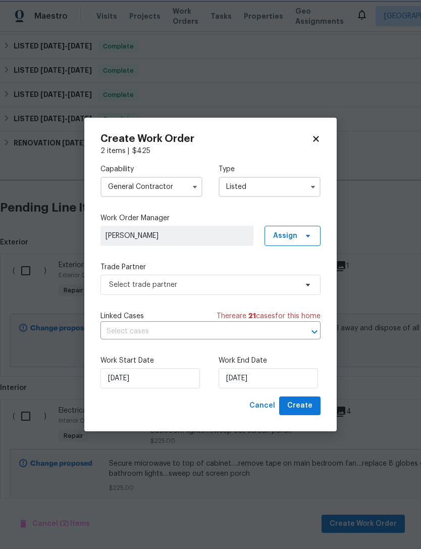
scroll to position [0, 0]
click at [307, 232] on icon at bounding box center [308, 236] width 8 height 8
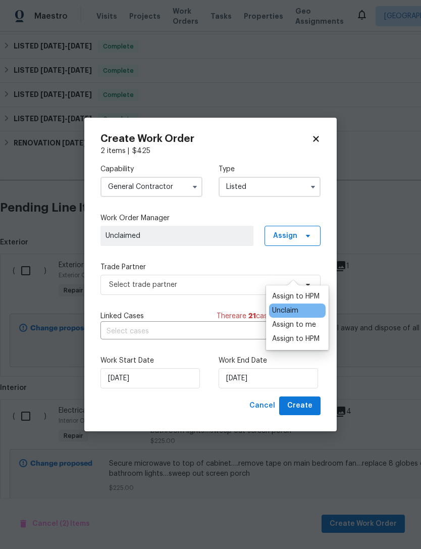
click at [314, 291] on div "Assign to HPM" at bounding box center [295, 296] width 47 height 10
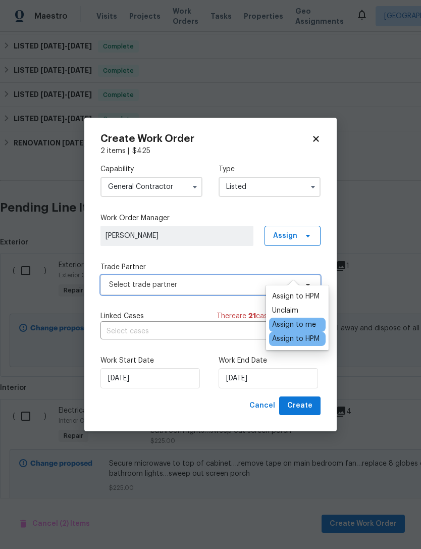
click at [225, 286] on span "Select trade partner" at bounding box center [203, 285] width 188 height 10
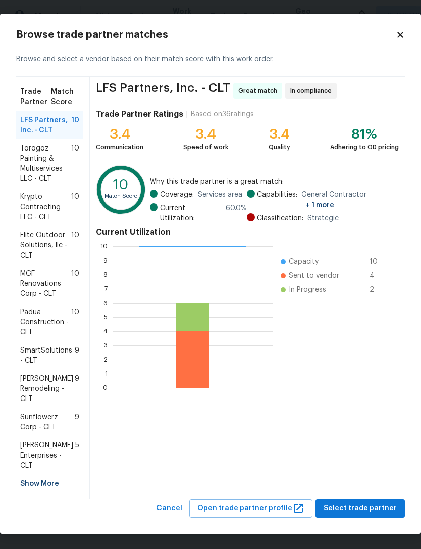
scroll to position [1, 0]
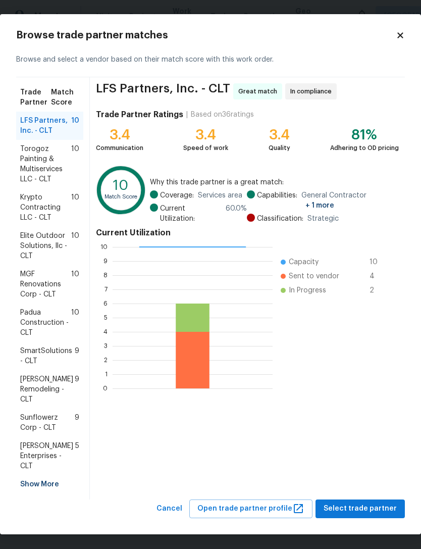
click at [64, 390] on span "[PERSON_NAME] Remodeling - CLT" at bounding box center [47, 389] width 55 height 30
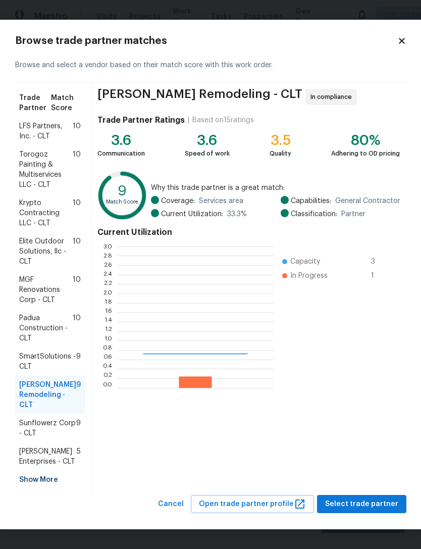
scroll to position [141, 157]
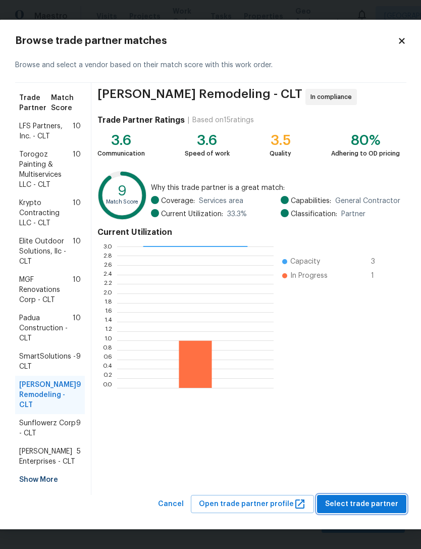
click at [373, 506] on span "Select trade partner" at bounding box center [361, 504] width 73 height 13
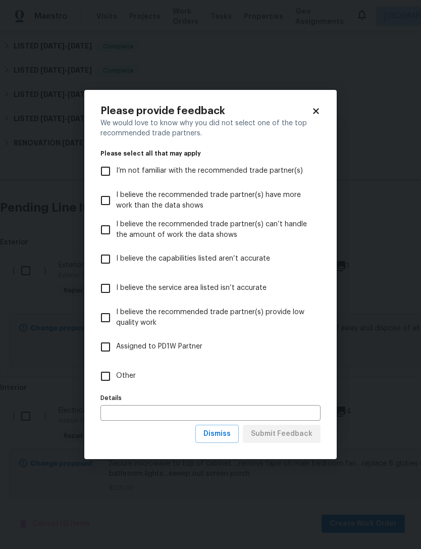
click at [107, 375] on input "Other" at bounding box center [105, 376] width 21 height 21
checkbox input "true"
click at [300, 433] on span "Submit Feedback" at bounding box center [282, 434] width 62 height 13
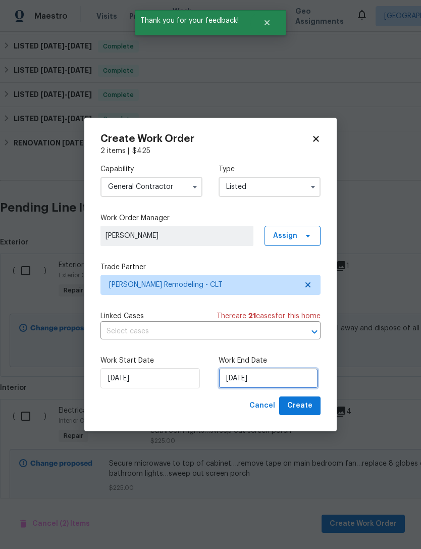
click at [299, 376] on input "[DATE]" at bounding box center [268, 378] width 99 height 20
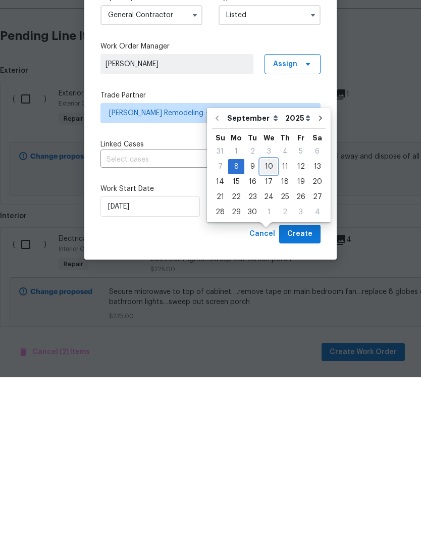
click at [268, 331] on div "10" at bounding box center [269, 338] width 17 height 14
type input "[DATE]"
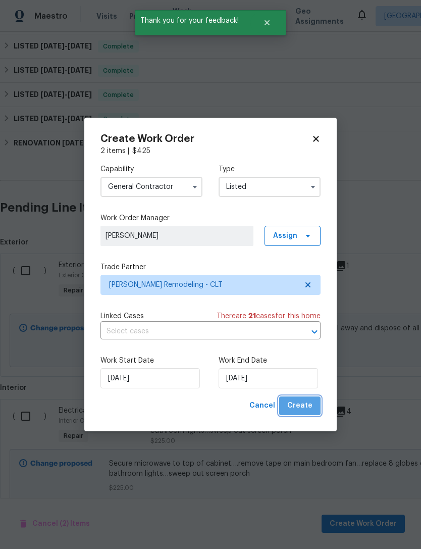
click at [311, 400] on button "Create" at bounding box center [299, 405] width 41 height 19
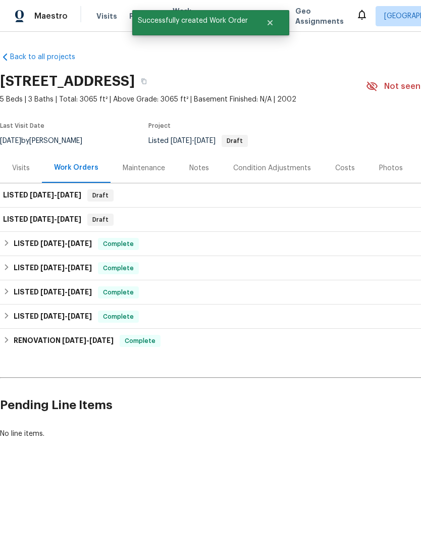
scroll to position [0, 0]
click at [22, 197] on h6 "LISTED [DATE] - [DATE]" at bounding box center [42, 195] width 78 height 12
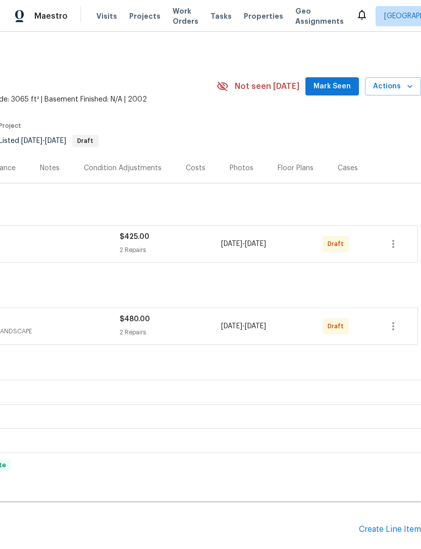
scroll to position [0, 149]
click at [398, 243] on icon "button" at bounding box center [393, 244] width 12 height 12
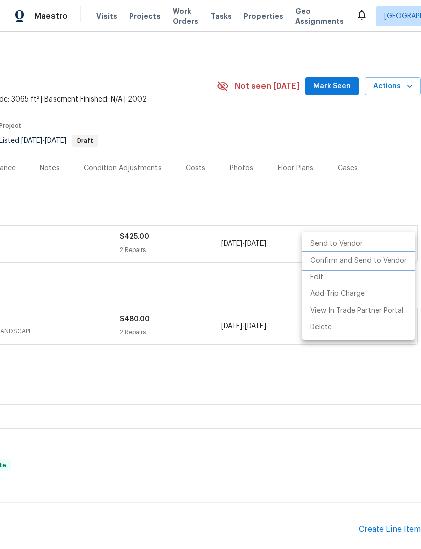
click at [388, 259] on li "Confirm and Send to Vendor" at bounding box center [359, 261] width 113 height 17
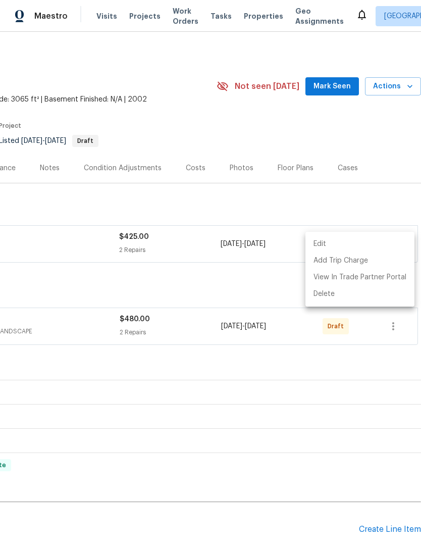
click at [277, 288] on div at bounding box center [210, 274] width 421 height 549
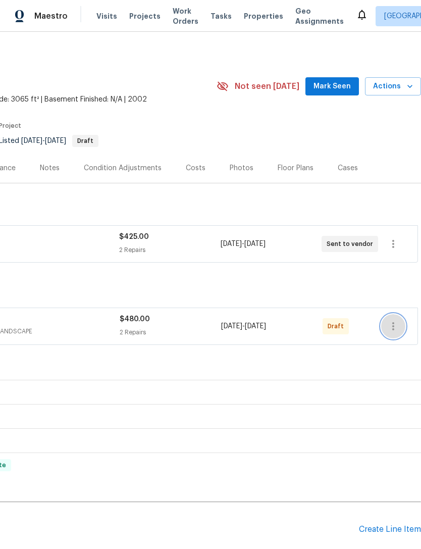
click at [395, 322] on icon "button" at bounding box center [393, 326] width 12 height 12
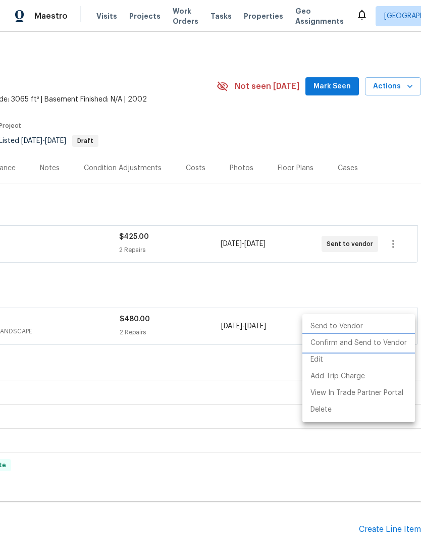
click at [371, 339] on li "Confirm and Send to Vendor" at bounding box center [359, 343] width 113 height 17
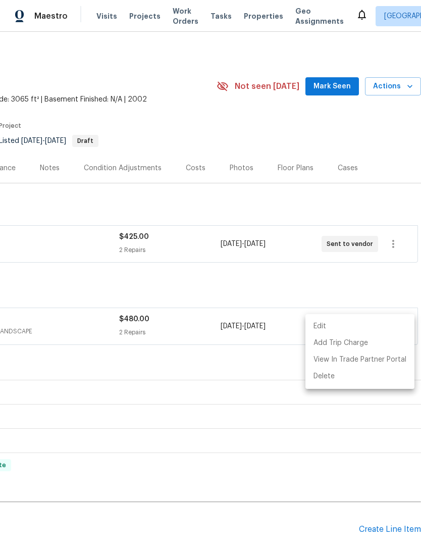
click at [363, 277] on div at bounding box center [210, 274] width 421 height 549
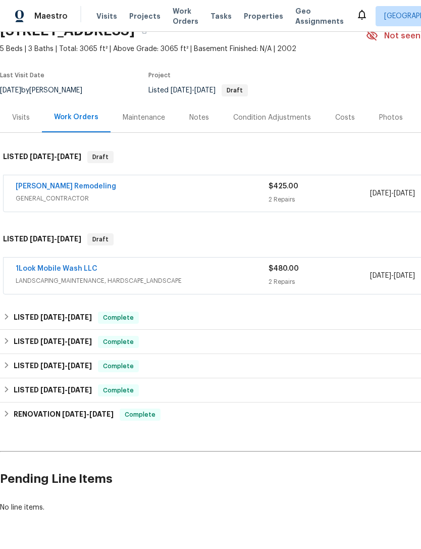
scroll to position [50, 0]
click at [69, 187] on link "[PERSON_NAME] Remodeling" at bounding box center [66, 186] width 101 height 7
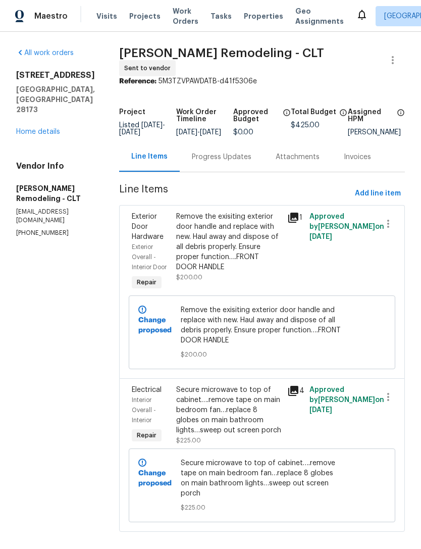
click at [225, 159] on div "Progress Updates" at bounding box center [222, 157] width 60 height 10
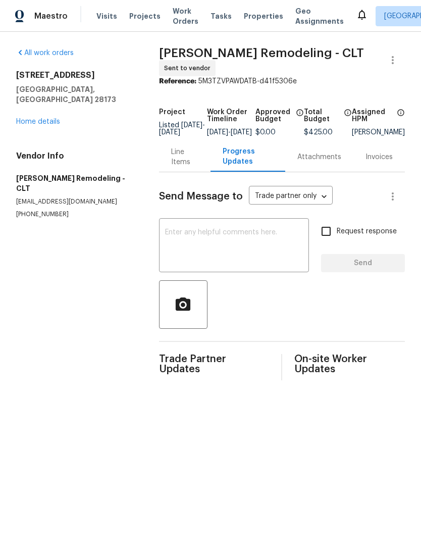
click at [266, 245] on textarea at bounding box center [234, 246] width 138 height 35
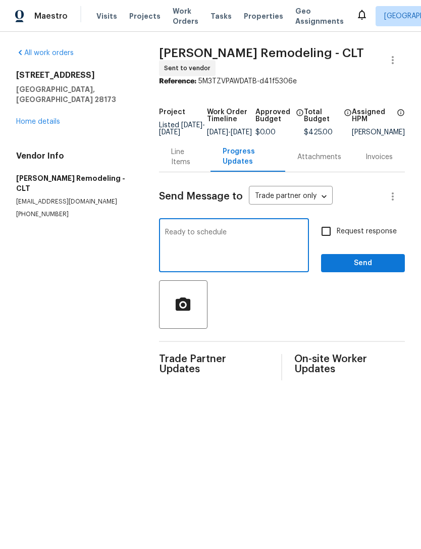
type textarea "Ready to schedule"
click at [327, 240] on input "Request response" at bounding box center [326, 231] width 21 height 21
checkbox input "true"
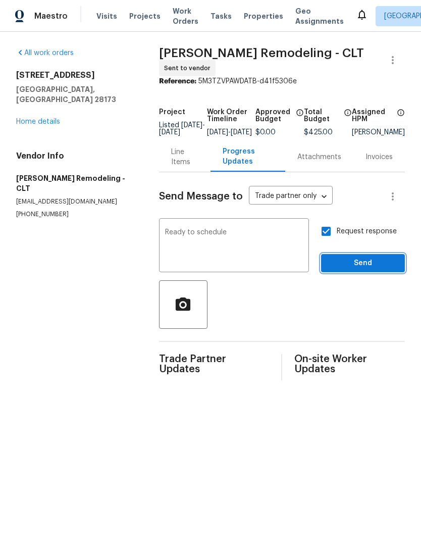
click at [349, 265] on span "Send" at bounding box center [363, 263] width 68 height 13
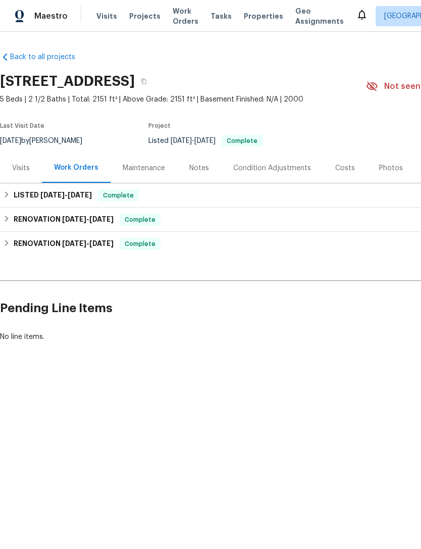
click at [247, 19] on span "Properties" at bounding box center [263, 16] width 39 height 10
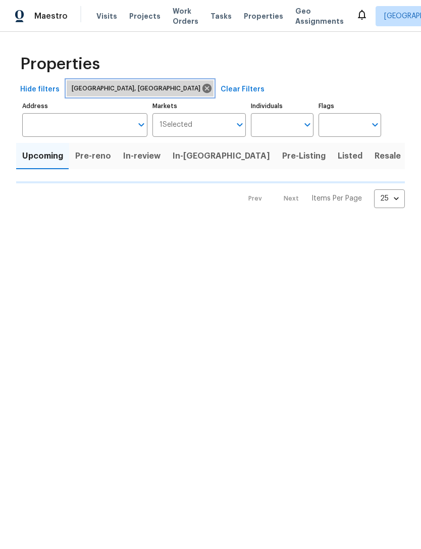
click at [203, 88] on icon at bounding box center [207, 88] width 9 height 9
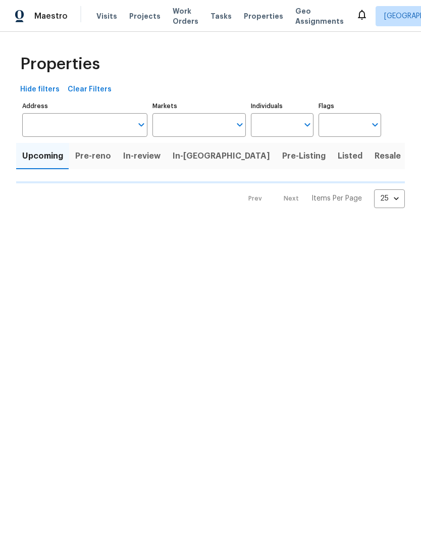
click at [230, 123] on input "Markets" at bounding box center [192, 125] width 79 height 24
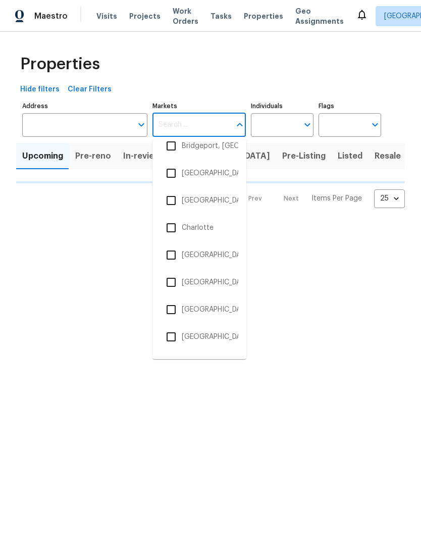
scroll to position [284, 0]
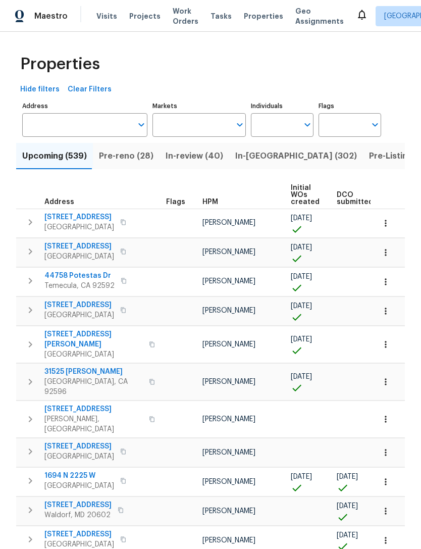
click at [227, 123] on input "Markets" at bounding box center [192, 125] width 79 height 24
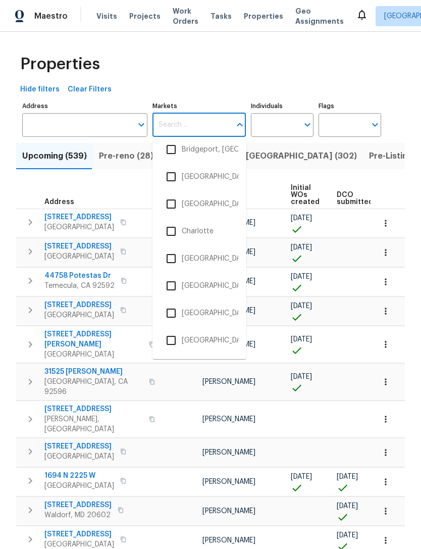
scroll to position [280, 0]
click at [221, 230] on li "Charlotte" at bounding box center [200, 231] width 78 height 21
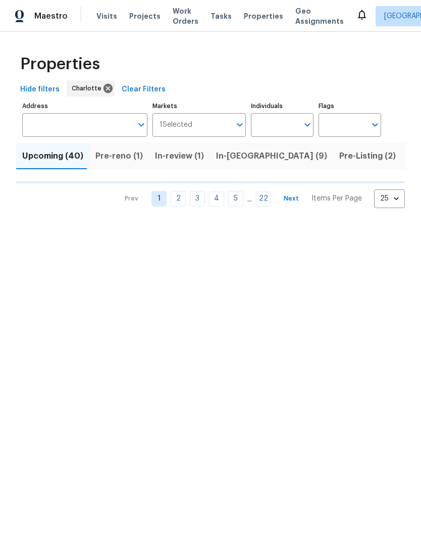
click at [294, 121] on input "Individuals" at bounding box center [274, 125] width 47 height 24
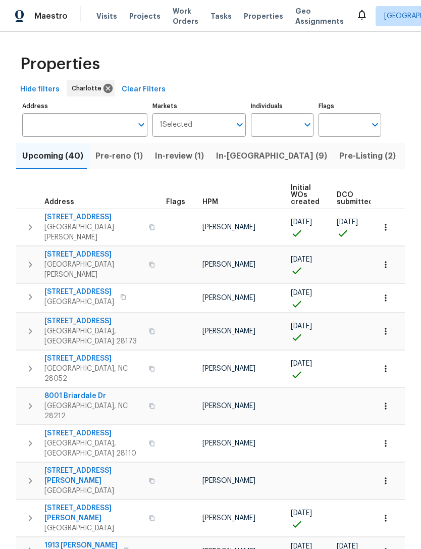
click at [301, 124] on button "Open" at bounding box center [308, 125] width 14 height 14
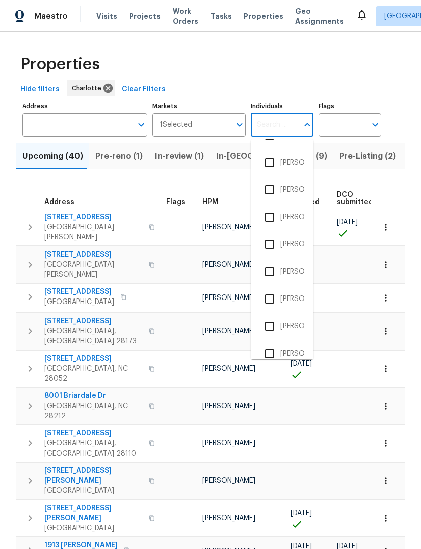
scroll to position [321, 0]
click at [287, 127] on input "Individuals" at bounding box center [274, 125] width 47 height 24
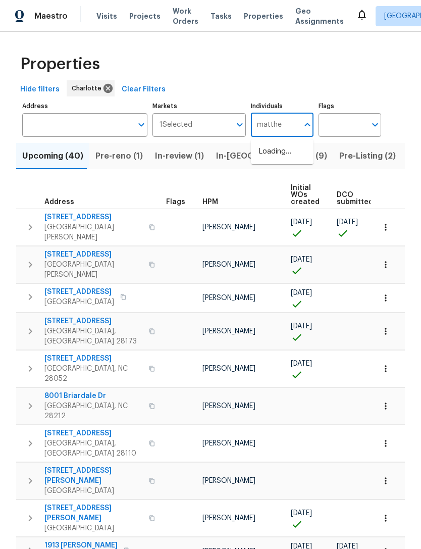
type input "matthew"
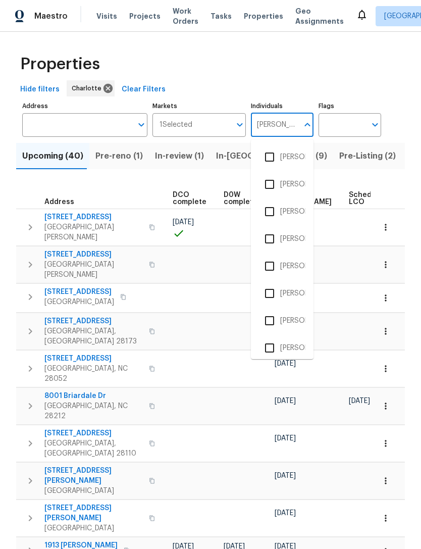
scroll to position [0, 0]
click at [289, 158] on li "Matthew Aschenbrenner" at bounding box center [282, 156] width 46 height 21
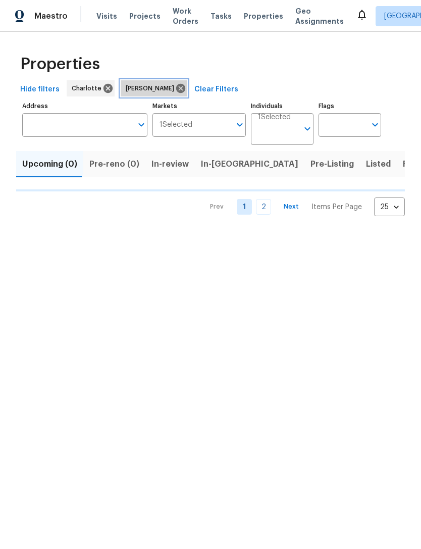
click at [185, 90] on icon at bounding box center [180, 88] width 9 height 9
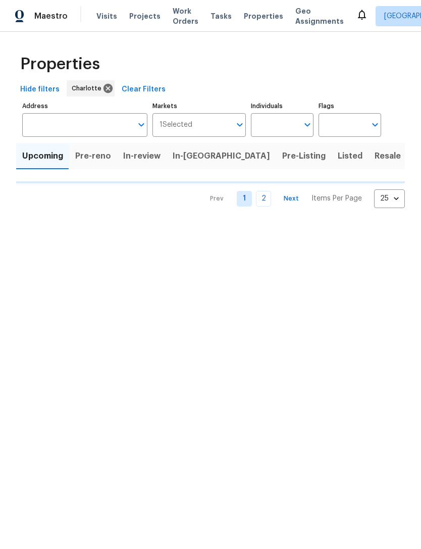
click at [301, 122] on button "Open" at bounding box center [308, 125] width 14 height 14
click at [294, 124] on input "Individuals" at bounding box center [274, 125] width 47 height 24
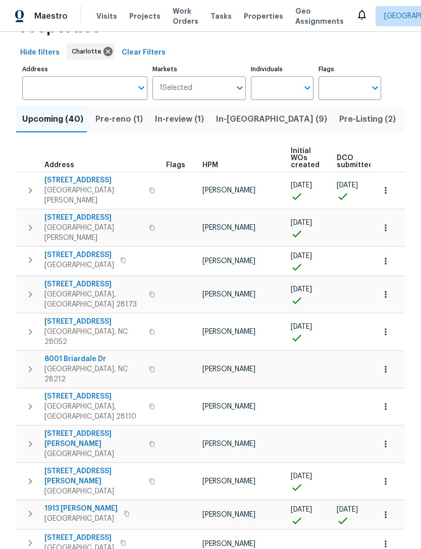
scroll to position [32, 0]
